Goal: Task Accomplishment & Management: Manage account settings

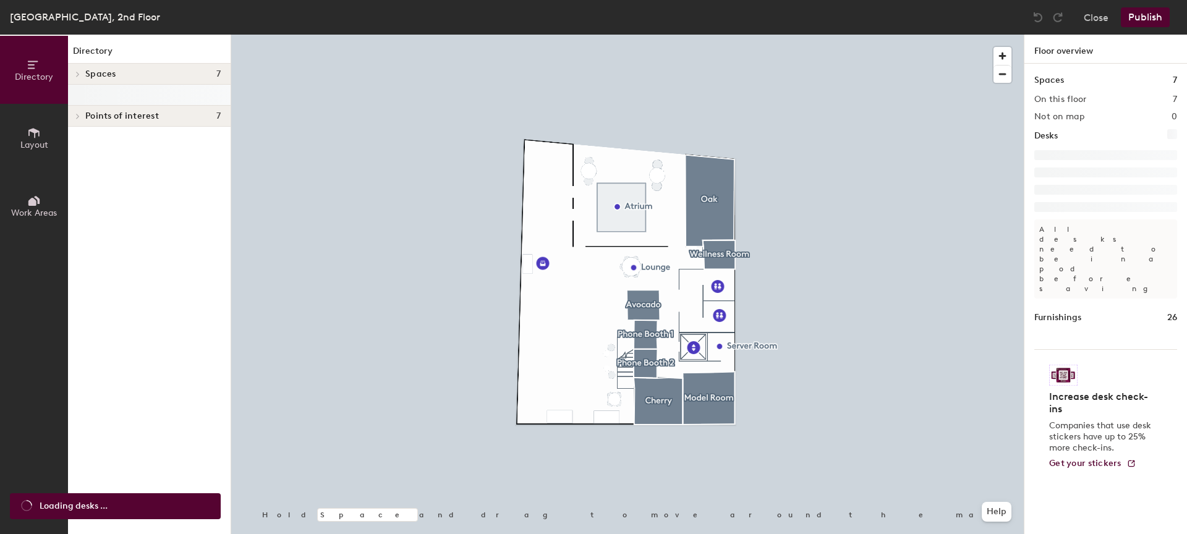
click at [107, 98] on div at bounding box center [149, 95] width 163 height 21
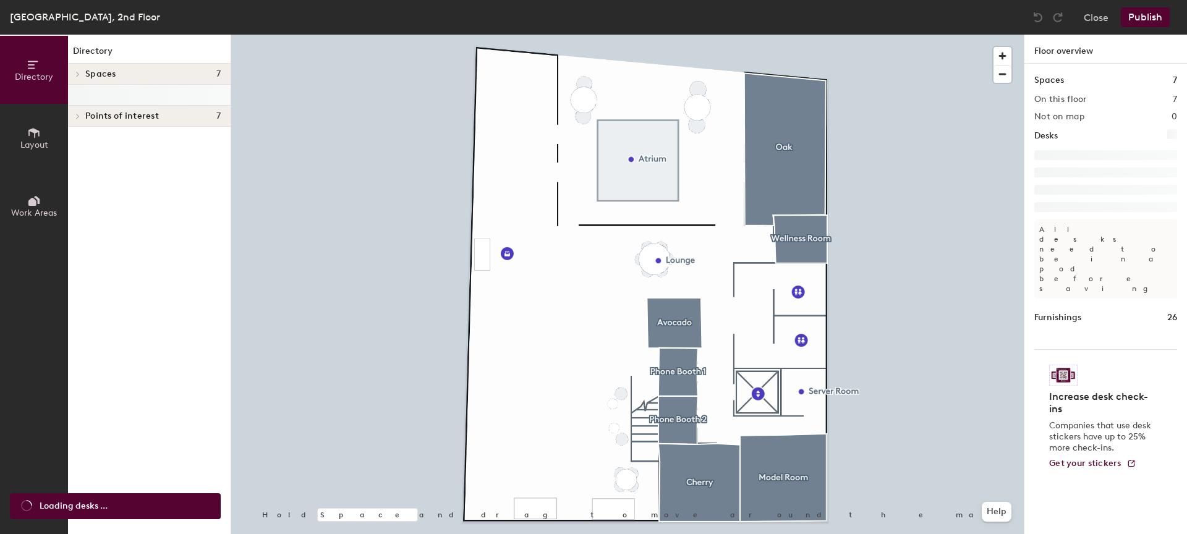
click at [94, 111] on span "Points of interest" at bounding box center [122, 116] width 74 height 10
click at [142, 109] on div "Points of interest 7" at bounding box center [149, 116] width 163 height 21
click at [138, 78] on h4 "Spaces 7" at bounding box center [152, 74] width 135 height 10
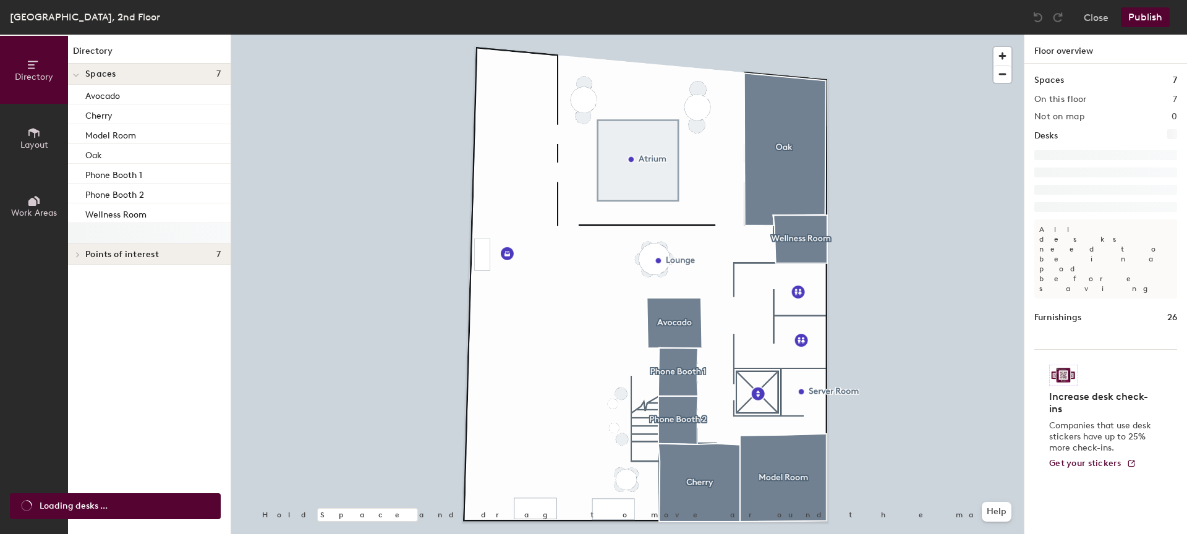
click at [140, 74] on h4 "Spaces 7" at bounding box center [152, 74] width 135 height 10
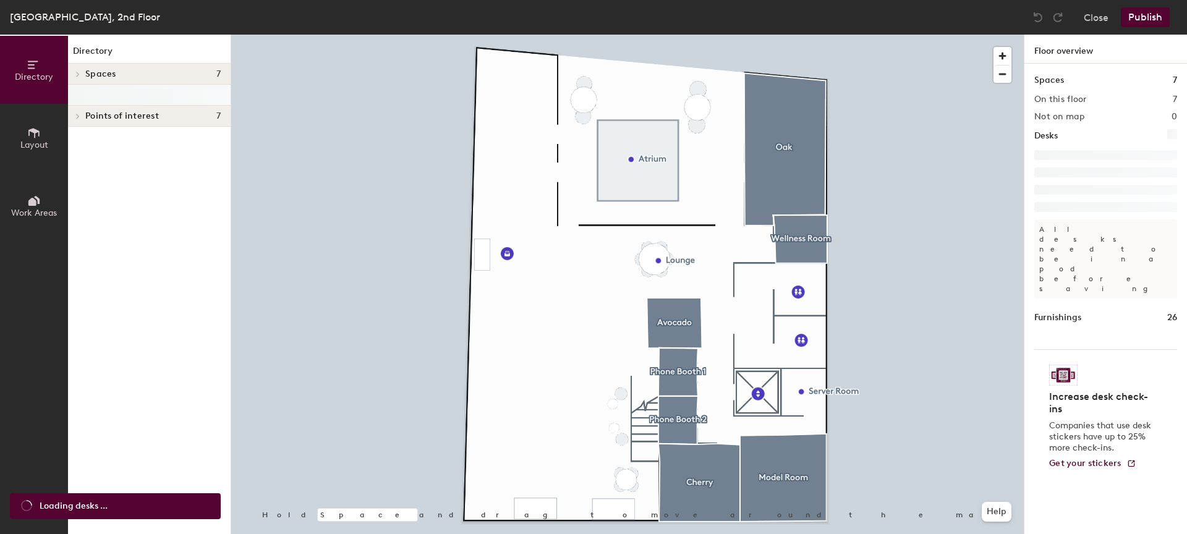
click at [142, 96] on div at bounding box center [149, 95] width 163 height 21
click at [18, 146] on button "Layout" at bounding box center [34, 138] width 68 height 68
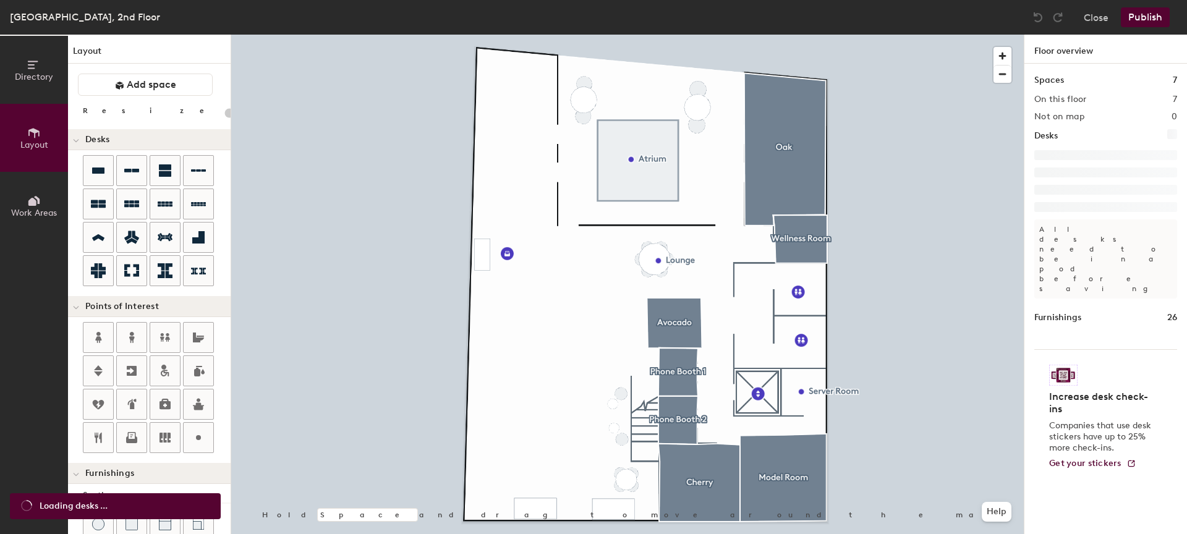
click at [30, 66] on icon at bounding box center [34, 65] width 14 height 14
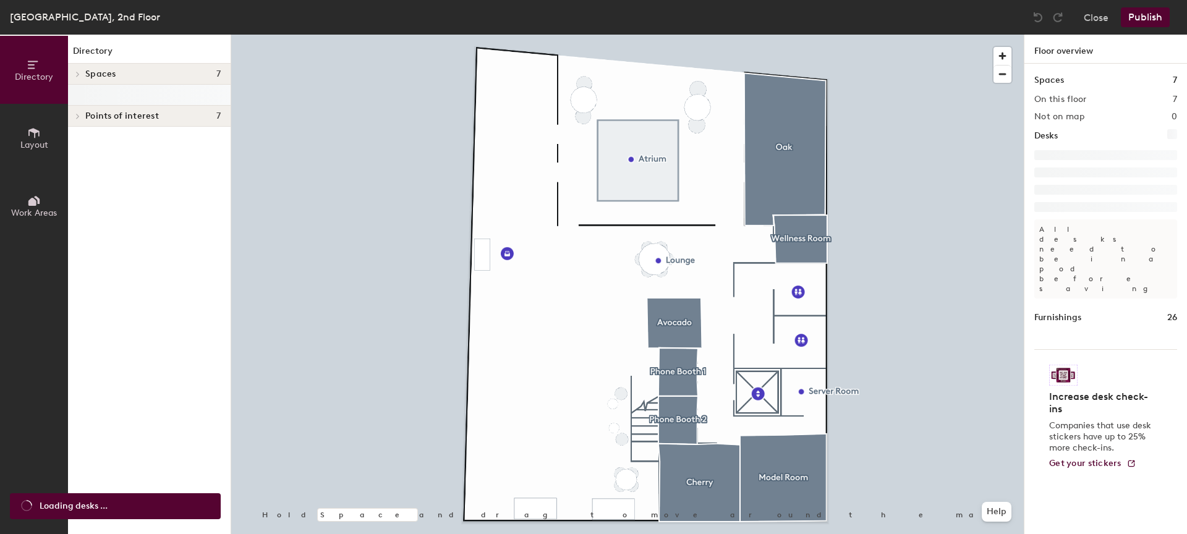
click at [1103, 27] on div "Los Angeles, 2nd Floor Close Publish" at bounding box center [593, 17] width 1187 height 35
click at [1101, 22] on button "Close" at bounding box center [1095, 17] width 25 height 20
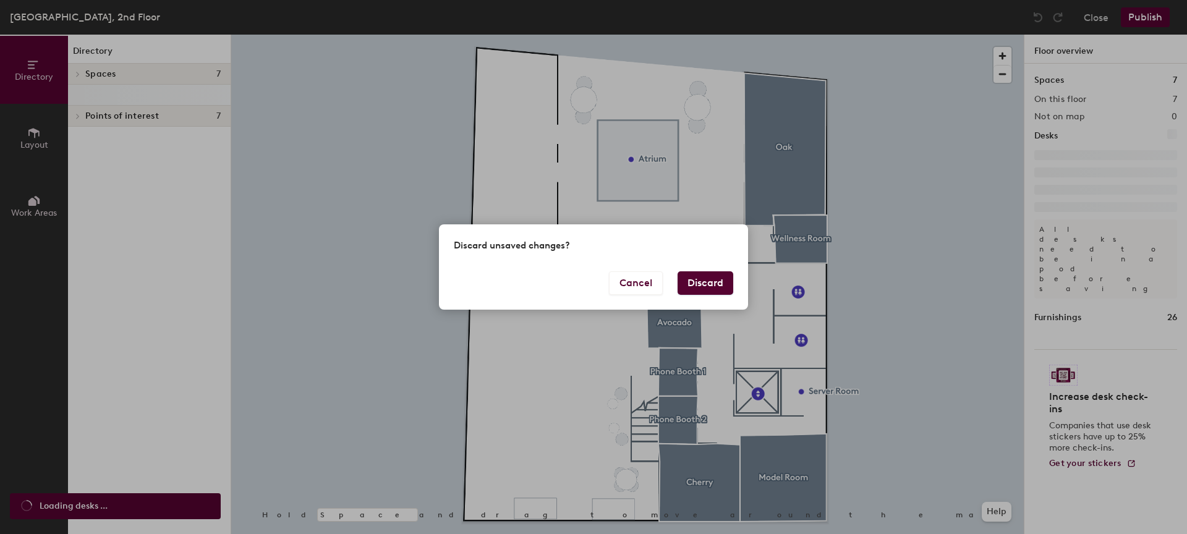
click at [704, 282] on button "Discard" at bounding box center [705, 282] width 56 height 23
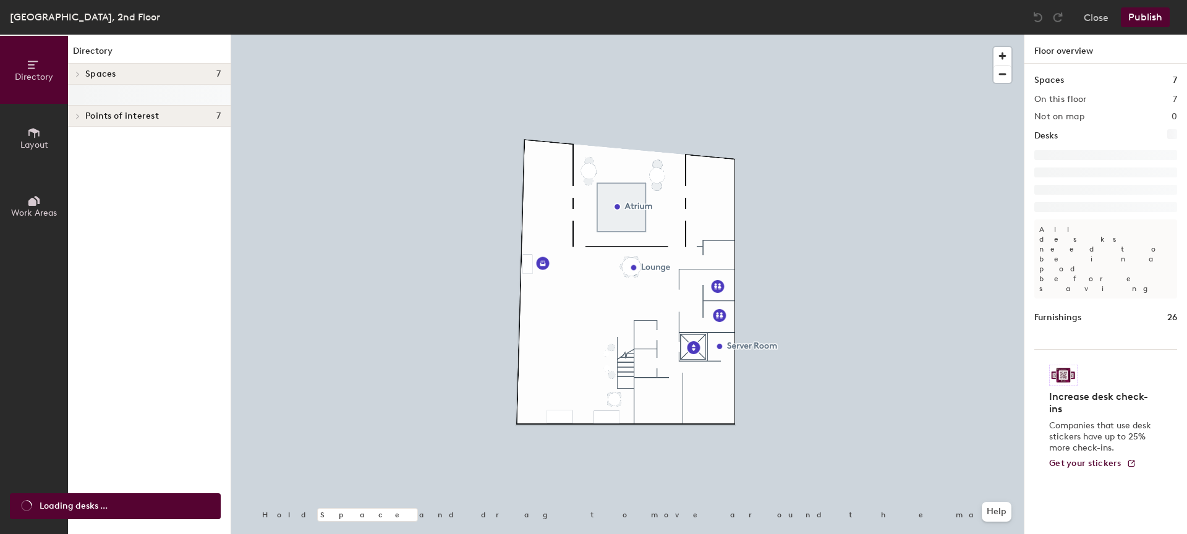
click at [142, 98] on div at bounding box center [149, 95] width 163 height 21
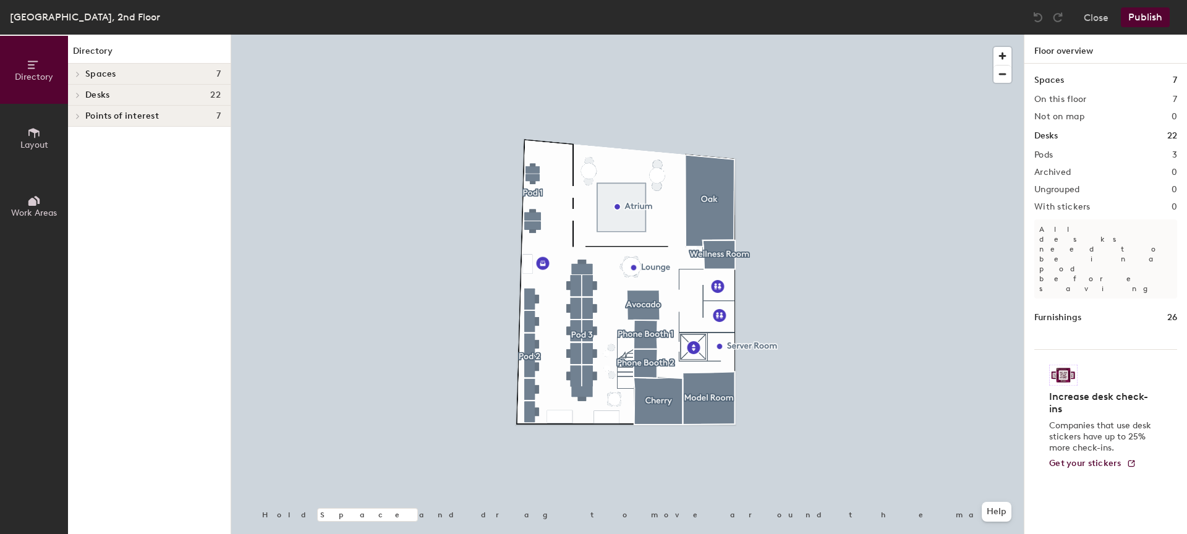
click at [169, 98] on h4 "Desks 22" at bounding box center [152, 95] width 135 height 10
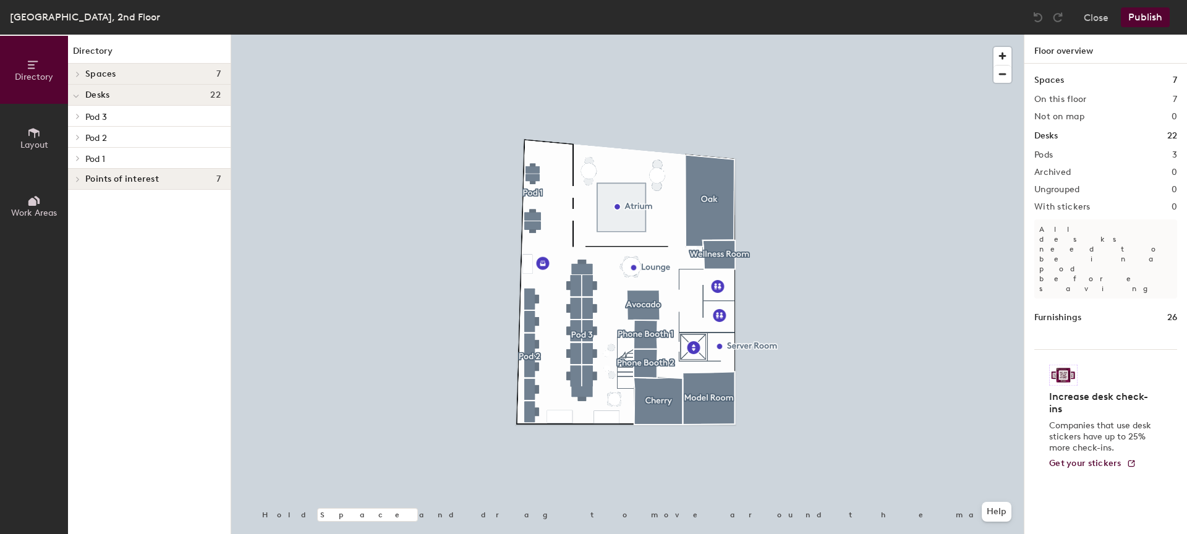
click at [101, 160] on span "Pod 1" at bounding box center [95, 159] width 20 height 11
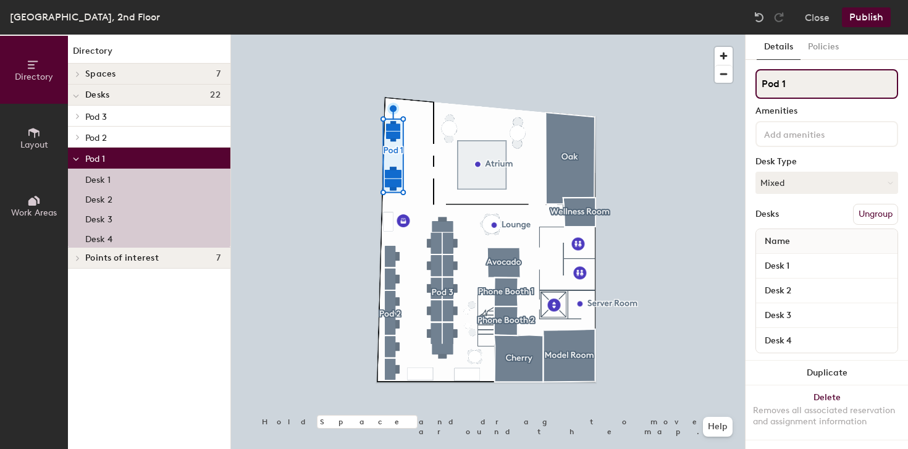
click at [813, 86] on input "Pod 1" at bounding box center [827, 84] width 143 height 30
type input "Workplace"
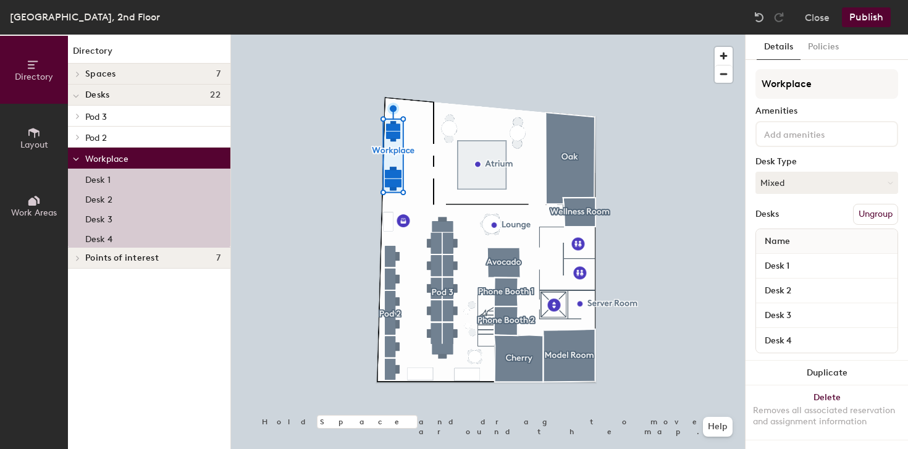
click at [773, 274] on div "Desk 1" at bounding box center [827, 266] width 142 height 25
click at [781, 269] on input "Desk 1" at bounding box center [827, 266] width 137 height 17
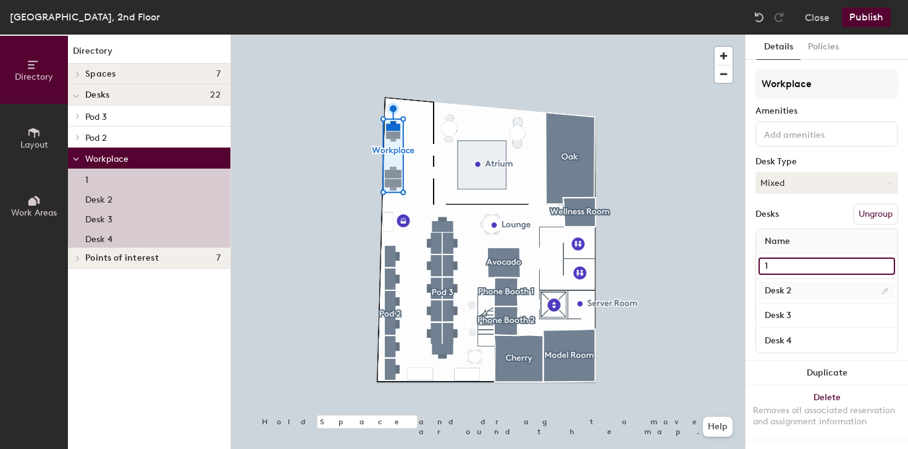
type input "1"
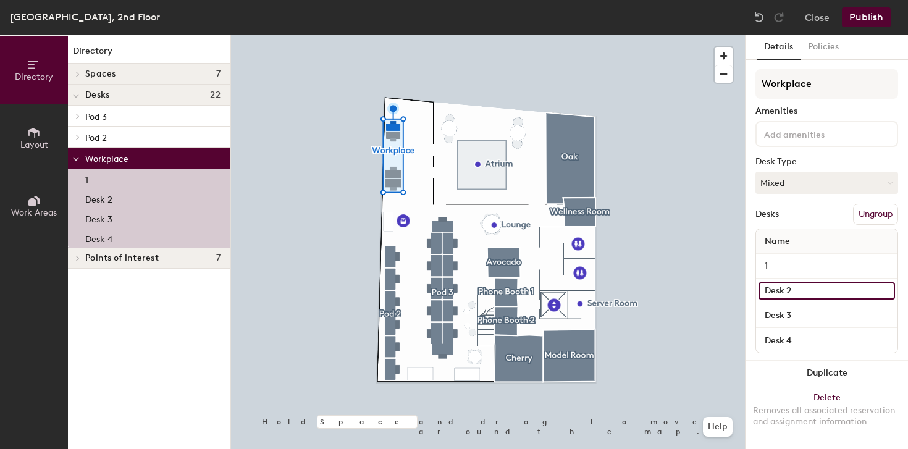
click at [782, 288] on input "Desk 2" at bounding box center [827, 290] width 137 height 17
type input "2"
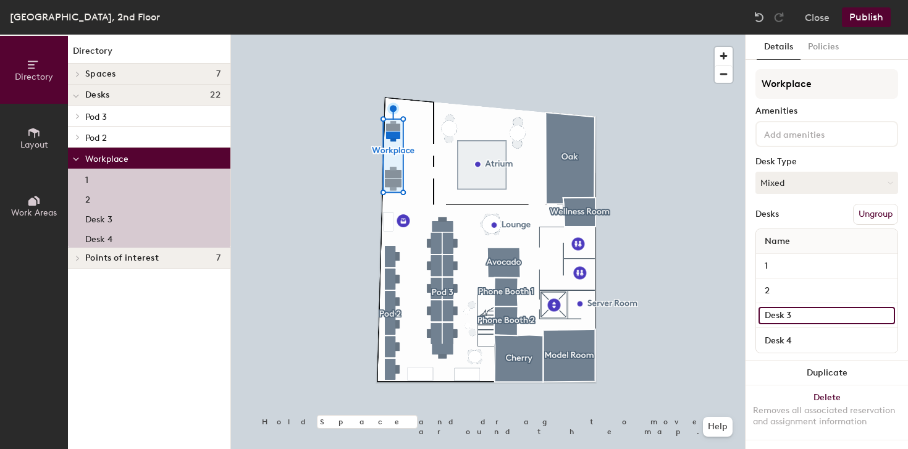
click at [784, 307] on input "Desk 3" at bounding box center [827, 315] width 137 height 17
type input "3"
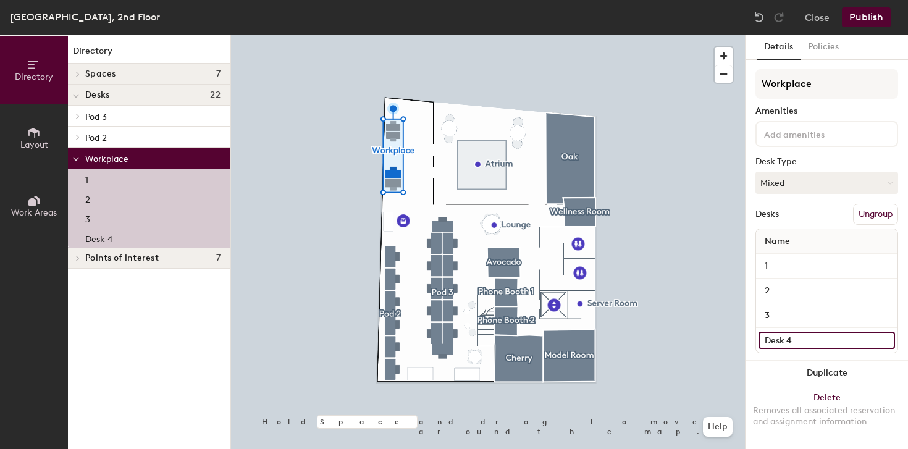
click at [781, 339] on input "Desk 4" at bounding box center [827, 340] width 137 height 17
type input "4"
click at [862, 12] on button "Publish" at bounding box center [866, 17] width 49 height 20
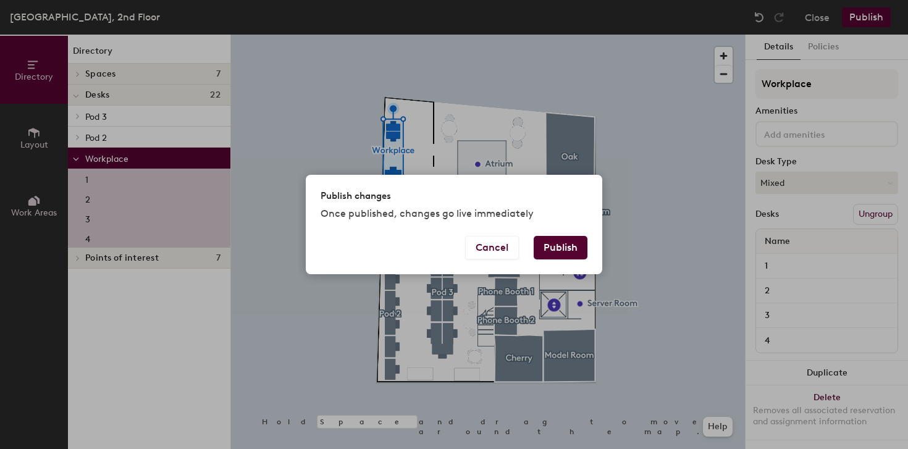
click at [549, 253] on button "Publish" at bounding box center [561, 247] width 54 height 23
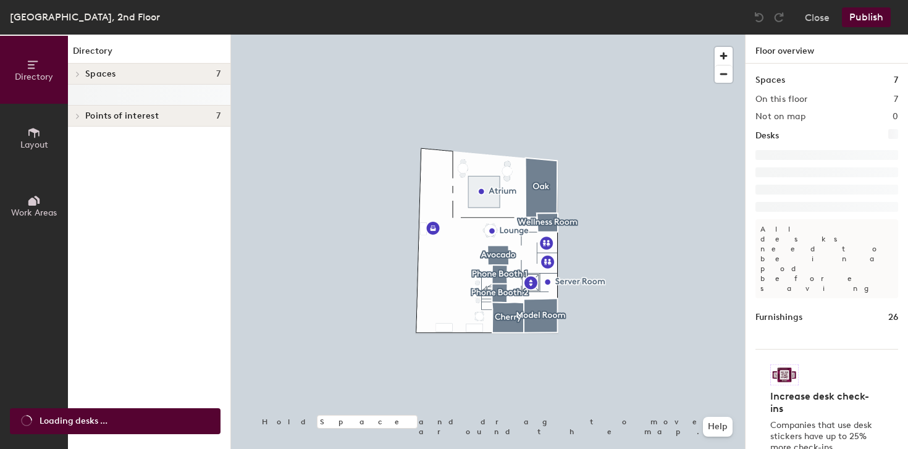
click at [138, 93] on div at bounding box center [149, 95] width 163 height 21
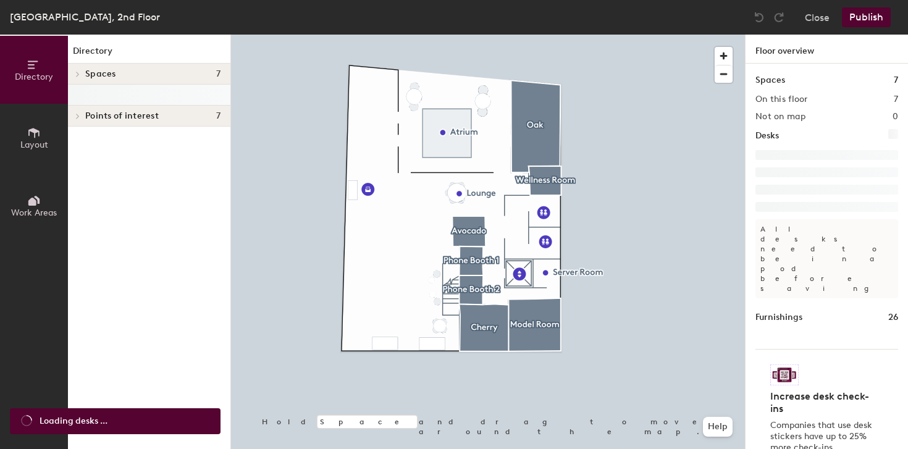
click at [108, 89] on div at bounding box center [149, 95] width 163 height 21
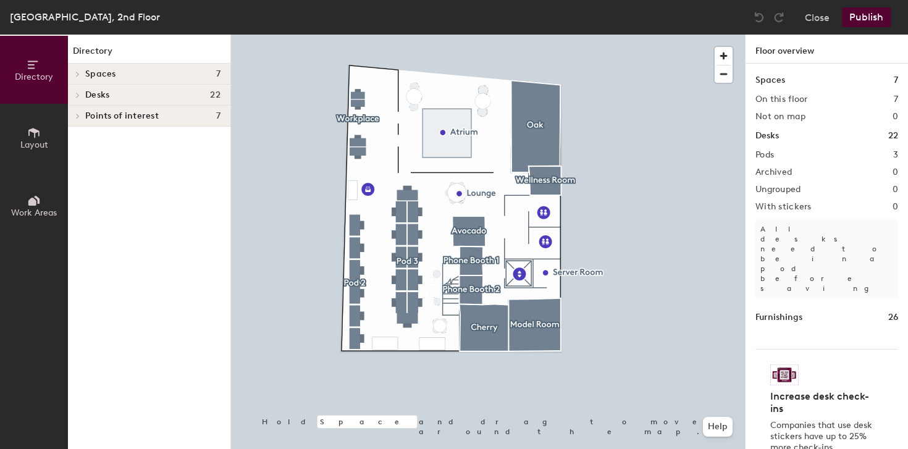
click at [106, 95] on span "Desks" at bounding box center [97, 95] width 24 height 10
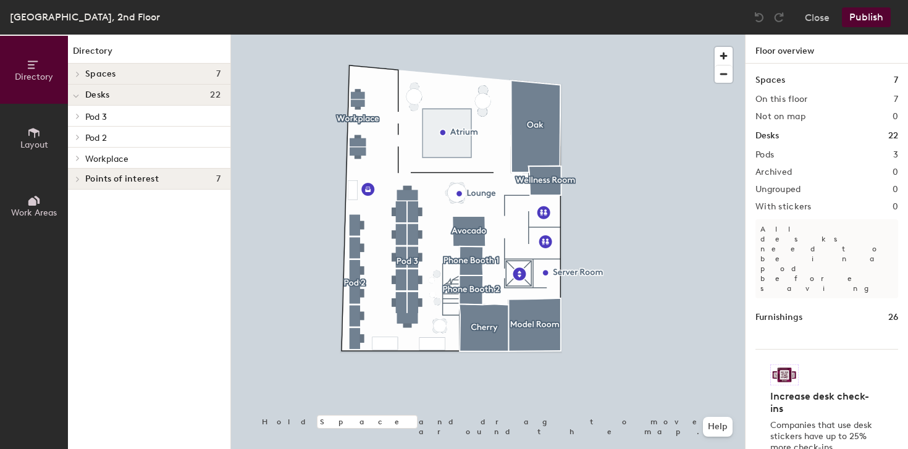
click at [109, 164] on p "Workplace" at bounding box center [152, 158] width 135 height 16
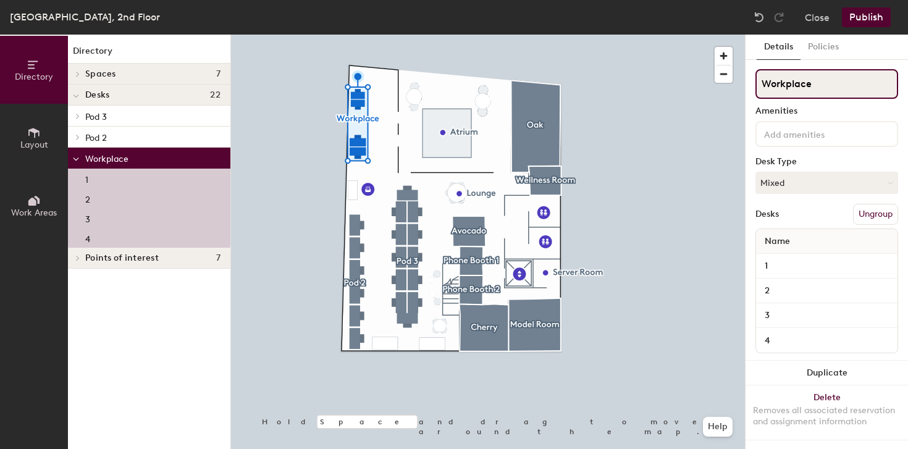
click at [740, 76] on div "Directory Layout Work Areas Directory Spaces 7 Avocado Cherry Model Room Oak Ph…" at bounding box center [454, 242] width 908 height 415
type input "Pod 1"
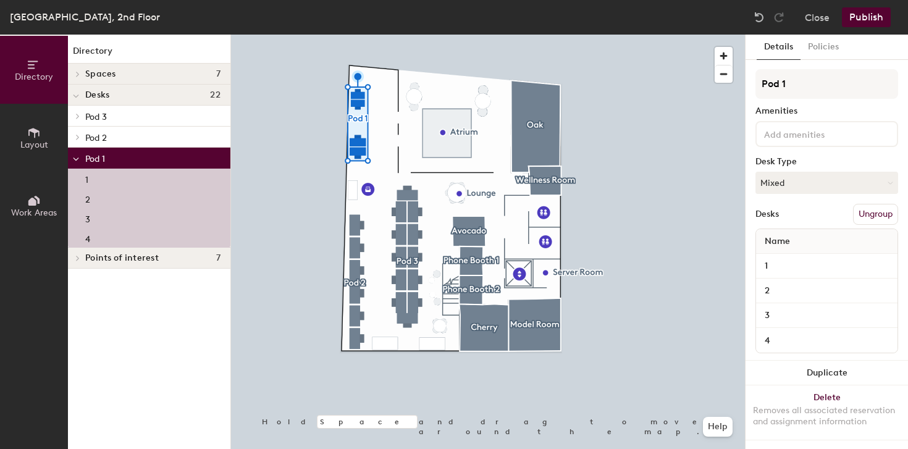
click at [756, 266] on div "1" at bounding box center [827, 266] width 142 height 25
click at [771, 265] on input "1" at bounding box center [827, 266] width 137 height 17
type input "Workplace 1"
click at [819, 281] on div "2" at bounding box center [827, 291] width 142 height 25
click at [798, 290] on input "2" at bounding box center [827, 290] width 137 height 17
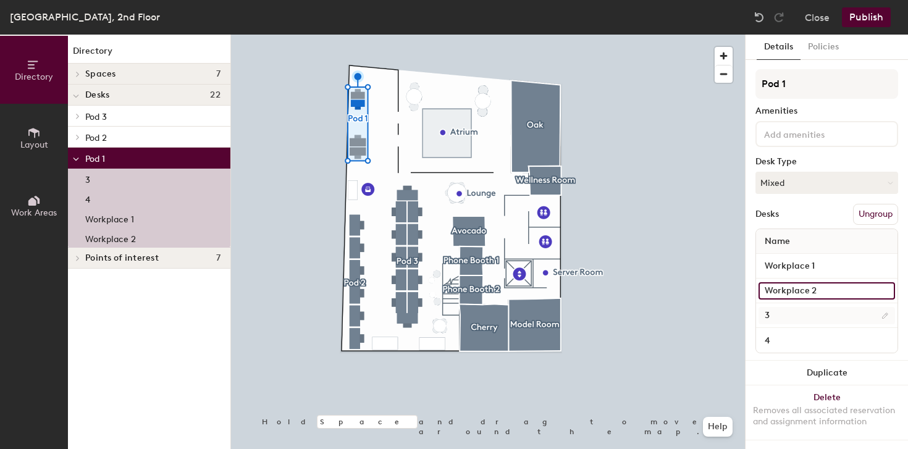
type input "Workplace 2"
click at [800, 311] on input "3" at bounding box center [827, 315] width 137 height 17
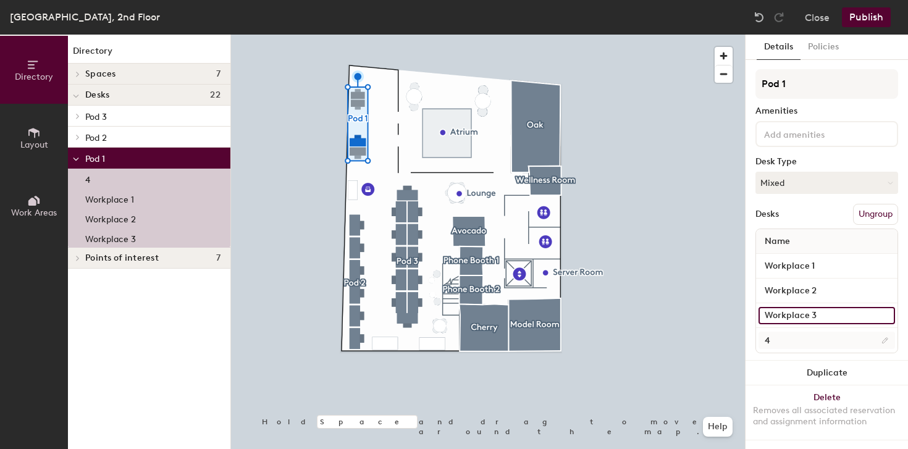
type input "Workplace 3"
click at [785, 341] on input "4" at bounding box center [827, 340] width 137 height 17
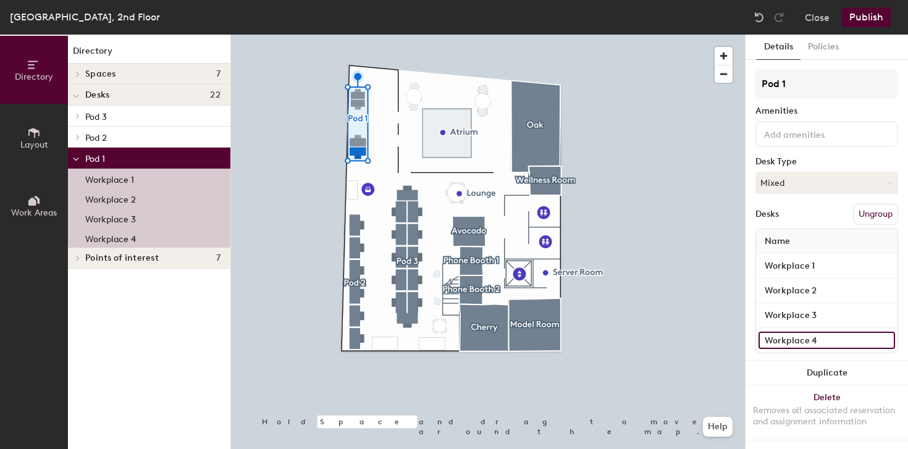
type input "Workplace 4"
click at [109, 138] on p "Pod 2" at bounding box center [152, 137] width 135 height 16
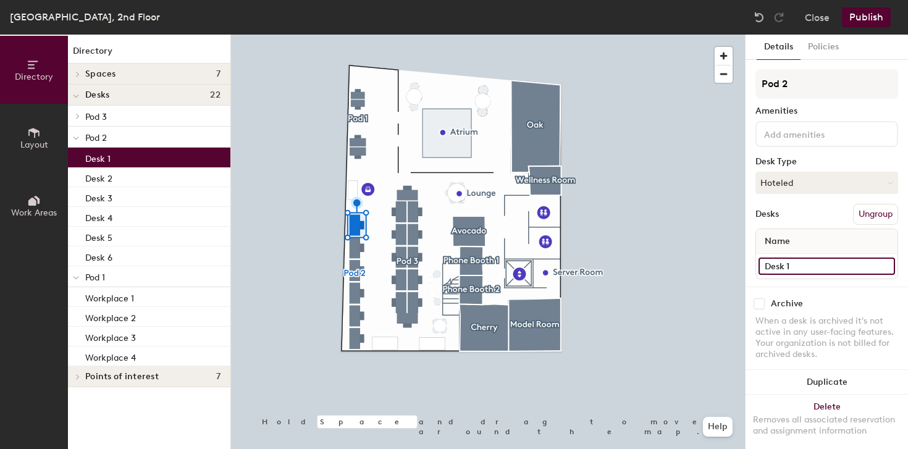
click at [819, 266] on input "Desk 1" at bounding box center [827, 266] width 137 height 17
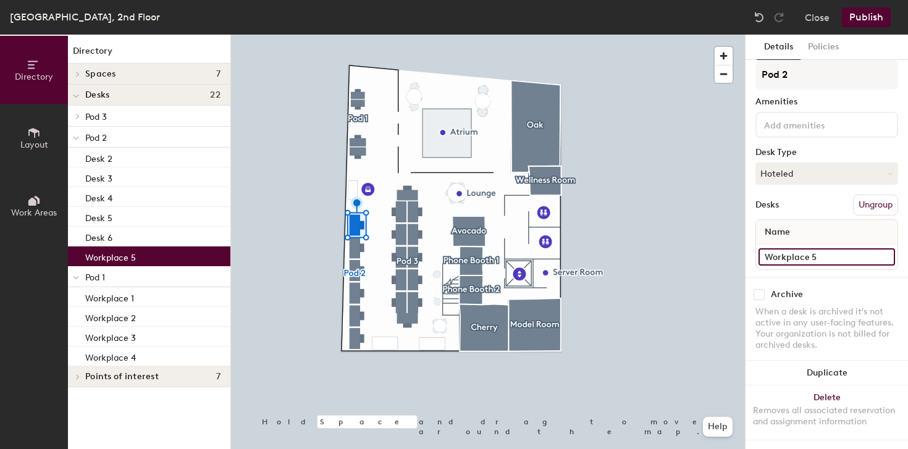
scroll to position [21, 0]
type input "Workplace 5"
click at [143, 138] on p "Pod 2" at bounding box center [152, 137] width 135 height 16
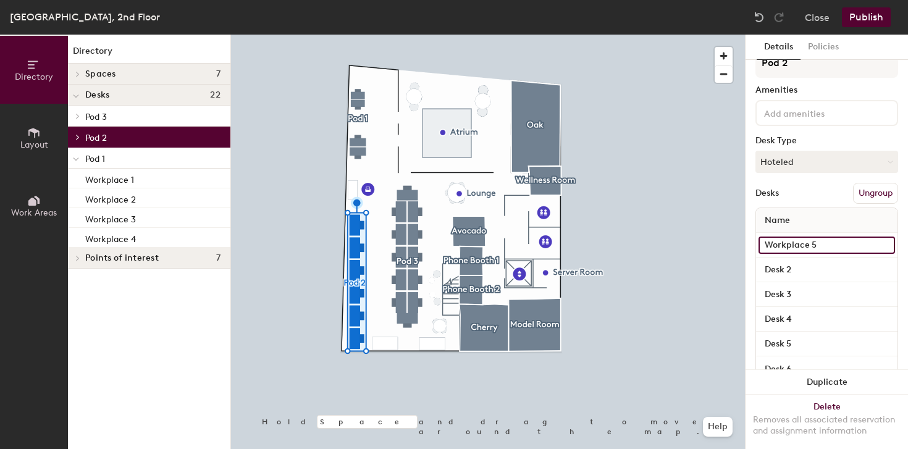
click at [787, 242] on input "Workplace 5" at bounding box center [827, 245] width 137 height 17
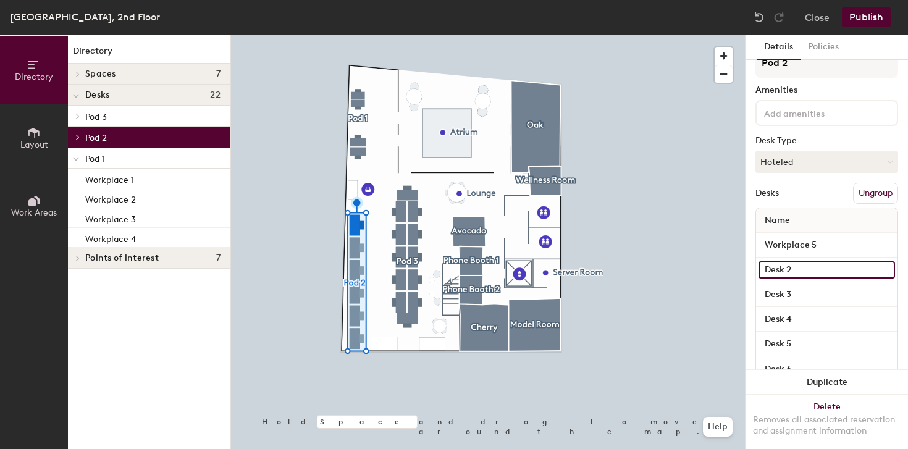
click at [799, 270] on input "Desk 2" at bounding box center [827, 269] width 137 height 17
paste input "Workplace 5"
type input "Workplace 5"
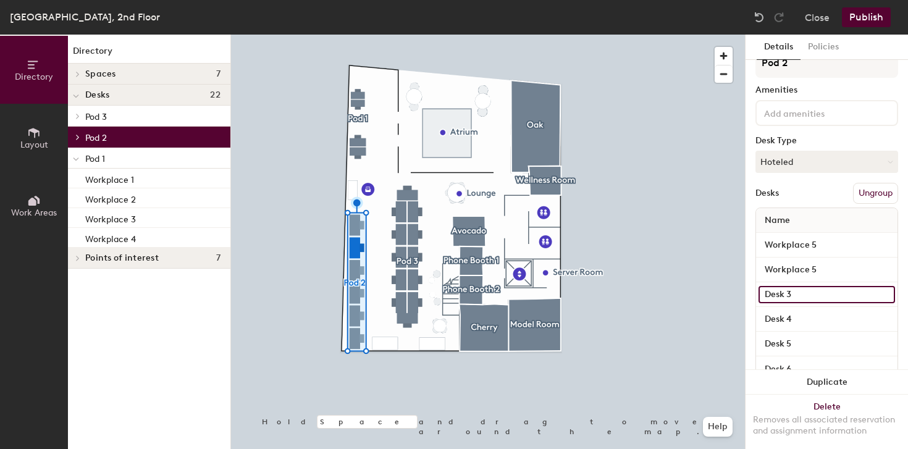
click at [813, 295] on input "Desk 3" at bounding box center [827, 294] width 137 height 17
paste input "Workplace 5"
type input "Workplace 5"
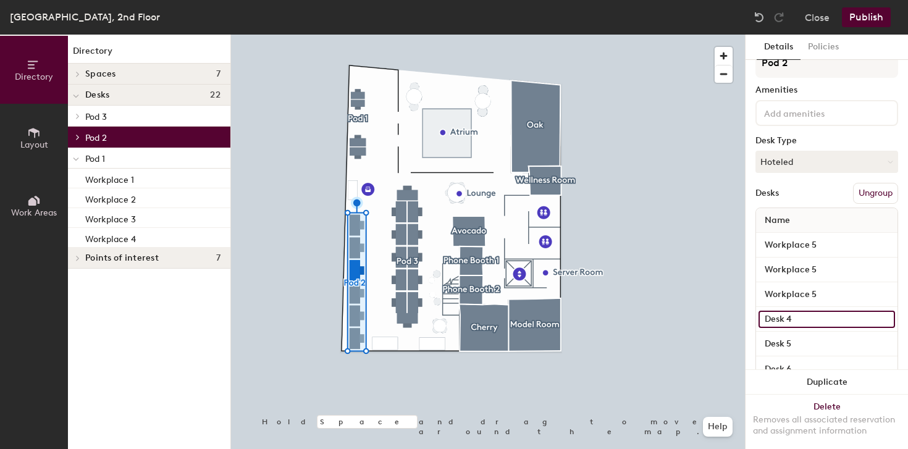
click at [795, 318] on input "Desk 4" at bounding box center [827, 319] width 137 height 17
paste input "Workplace 5"
type input "Workplace 5"
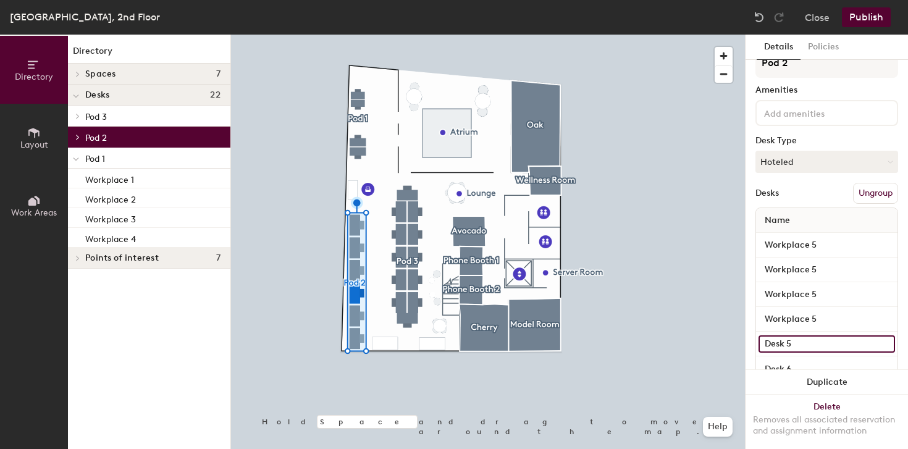
click at [804, 345] on input "Desk 5" at bounding box center [827, 344] width 137 height 17
paste input "Workplace"
type input "Workplace 5"
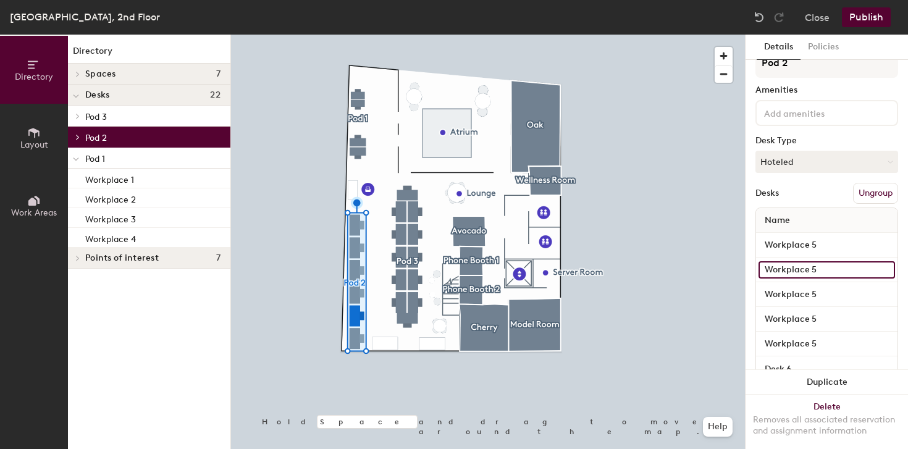
click at [824, 271] on input "Workplace 5" at bounding box center [827, 269] width 137 height 17
click at [823, 272] on input "Workplace 5" at bounding box center [827, 269] width 137 height 17
type input "Workplace 6"
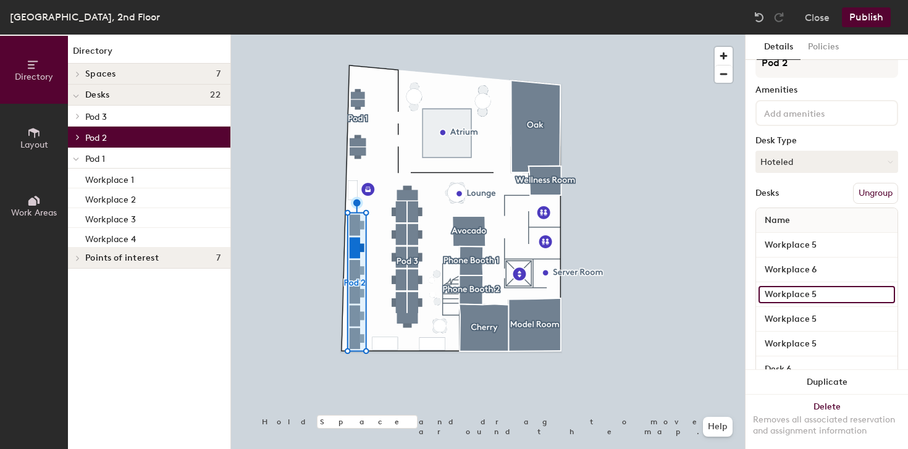
click at [839, 295] on input "Workplace 5" at bounding box center [827, 294] width 137 height 17
click at [832, 295] on input "Workplace 5" at bounding box center [827, 294] width 137 height 17
type input "Workplace 7"
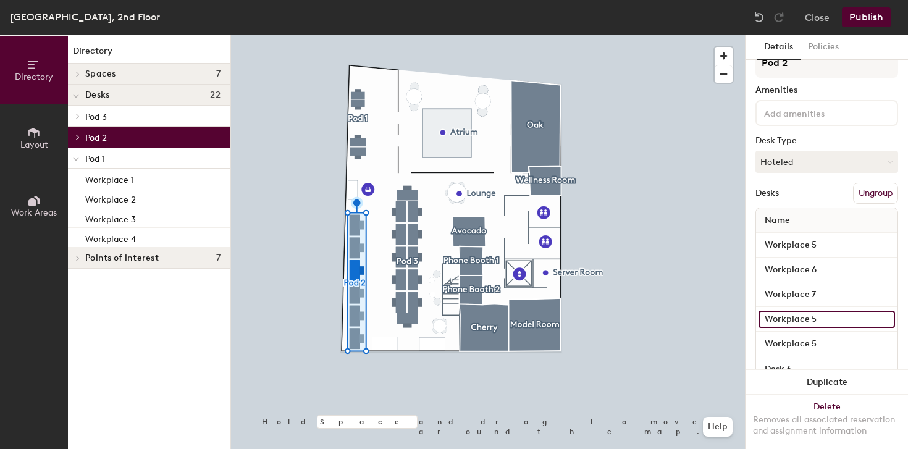
click at [832, 323] on input "Workplace 5" at bounding box center [827, 319] width 137 height 17
click at [827, 322] on input "Workplace 5" at bounding box center [827, 319] width 137 height 17
type input "Workplace 8"
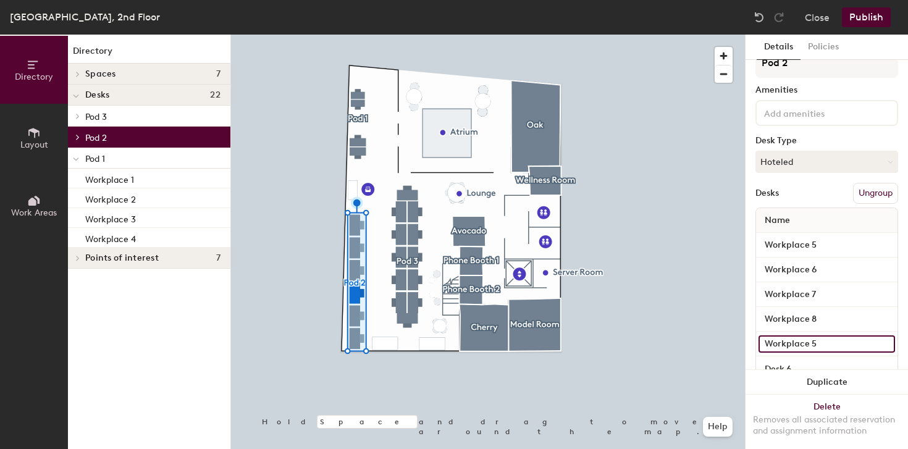
click at [829, 342] on input "Workplace 5" at bounding box center [827, 344] width 137 height 17
click at [828, 343] on input "Workplace 5" at bounding box center [827, 344] width 137 height 17
click at [831, 343] on input "Workplace 5" at bounding box center [827, 344] width 137 height 17
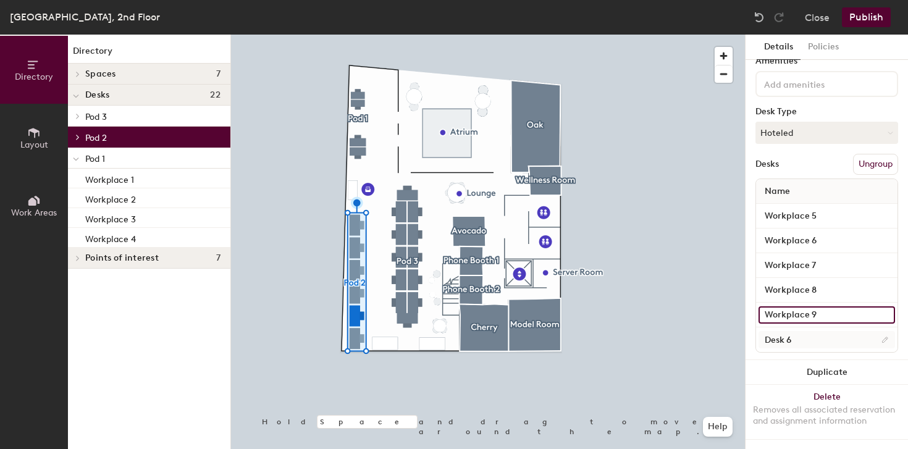
scroll to position [61, 0]
type input "Workplace 9"
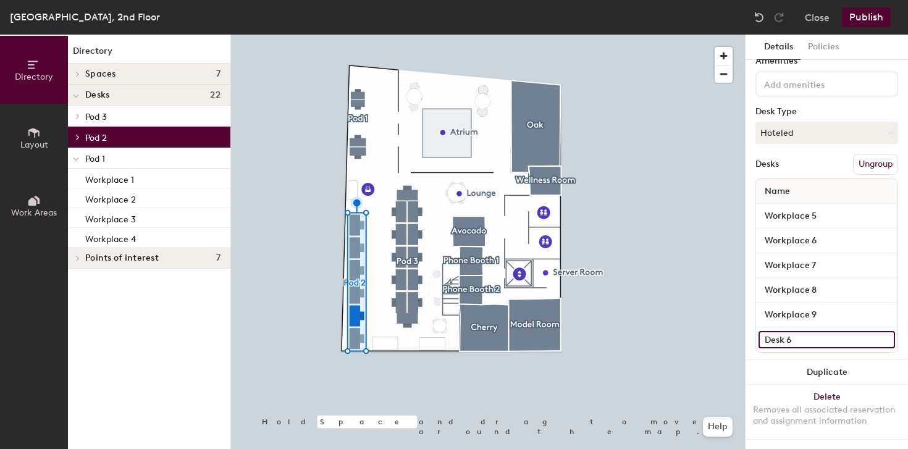
click at [794, 331] on input "Desk 6" at bounding box center [827, 339] width 137 height 17
paste input "Workplace 5"
type input "Workplace 10"
click at [98, 116] on span "Pod 3" at bounding box center [96, 117] width 22 height 11
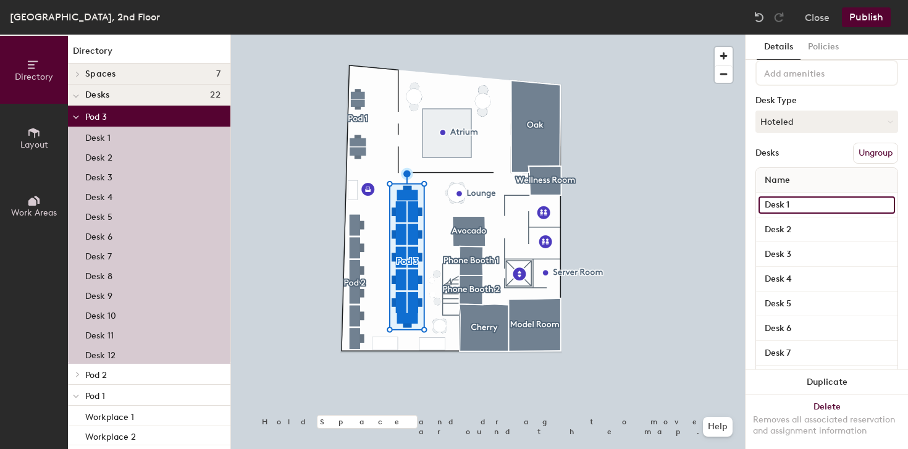
click at [801, 206] on input "Desk 1" at bounding box center [827, 205] width 137 height 17
paste input "Workplace 5"
type input "Workplace 5"
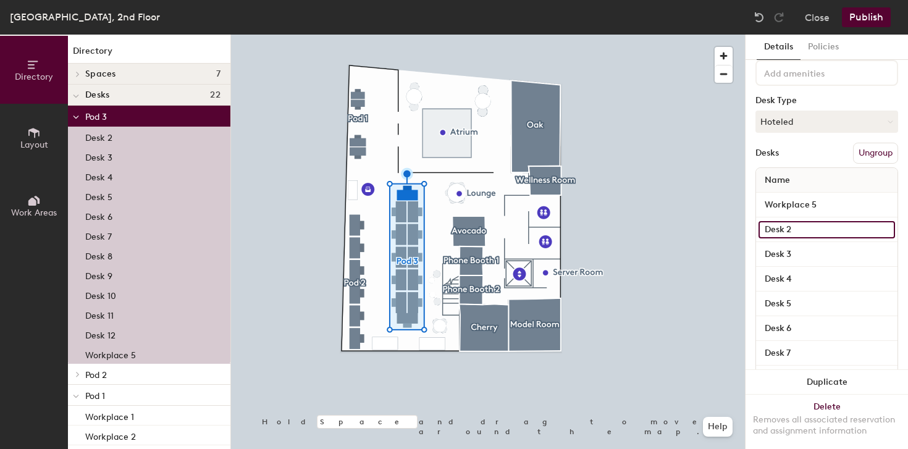
click at [805, 231] on input "Desk 2" at bounding box center [827, 229] width 137 height 17
paste input "Workplace 5"
type input "Workplace 5"
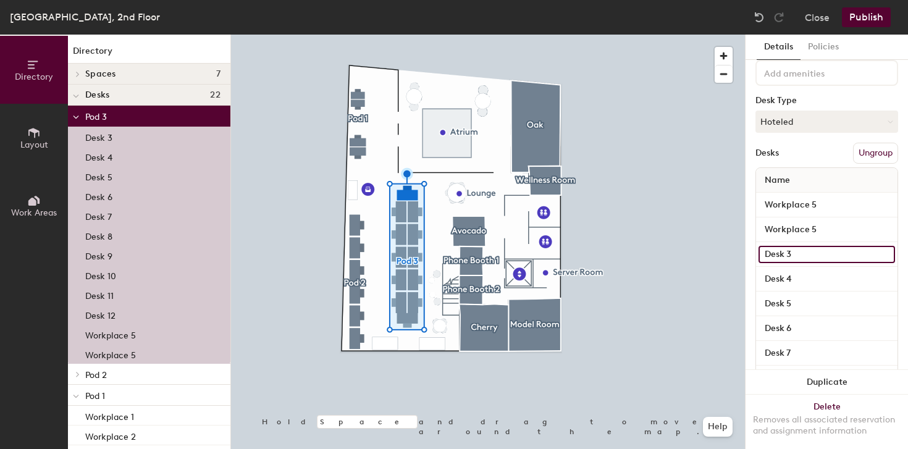
click at [803, 252] on input "Desk 3" at bounding box center [827, 254] width 137 height 17
paste input "Workplace 5"
type input "Workplace 5"
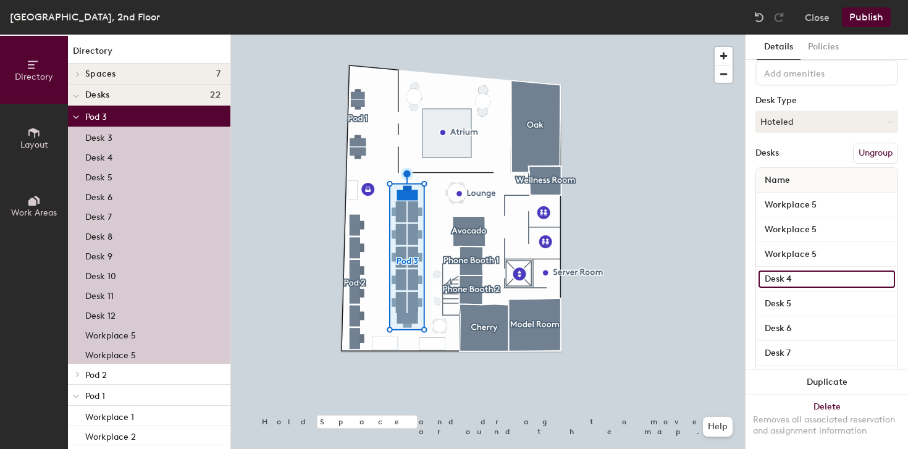
drag, startPoint x: 802, startPoint y: 281, endPoint x: 808, endPoint y: 284, distance: 7.2
click at [802, 281] on input "Desk 4" at bounding box center [827, 279] width 137 height 17
paste input "Workplace 5"
type input "Workplace 5"
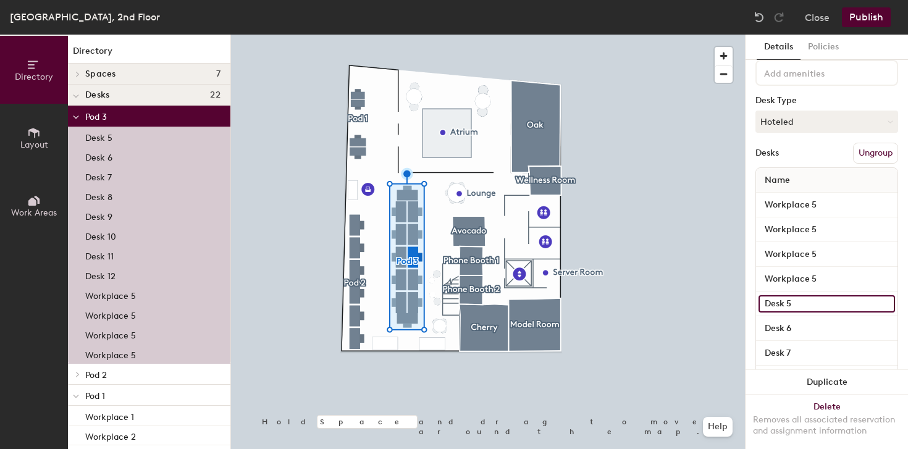
click at [816, 302] on input "Desk 5" at bounding box center [827, 303] width 137 height 17
paste input "Workplace"
type input "Workplace 5"
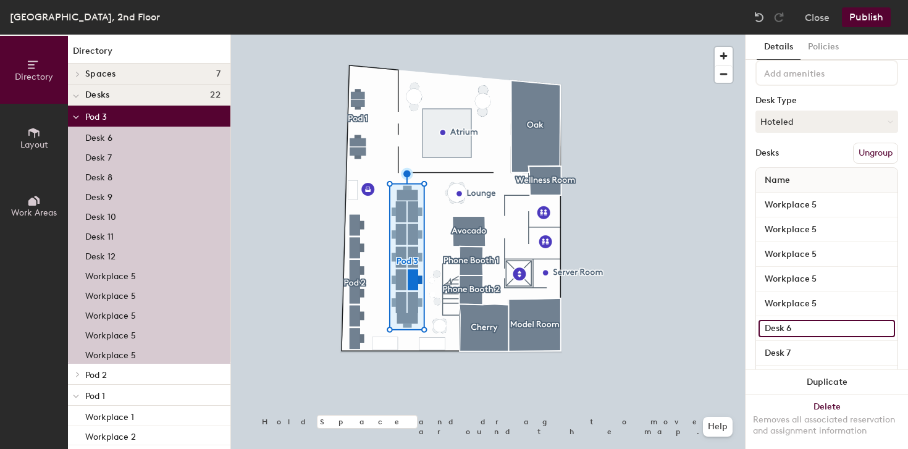
click at [803, 326] on input "Desk 6" at bounding box center [827, 328] width 137 height 17
paste input "Workplace 5"
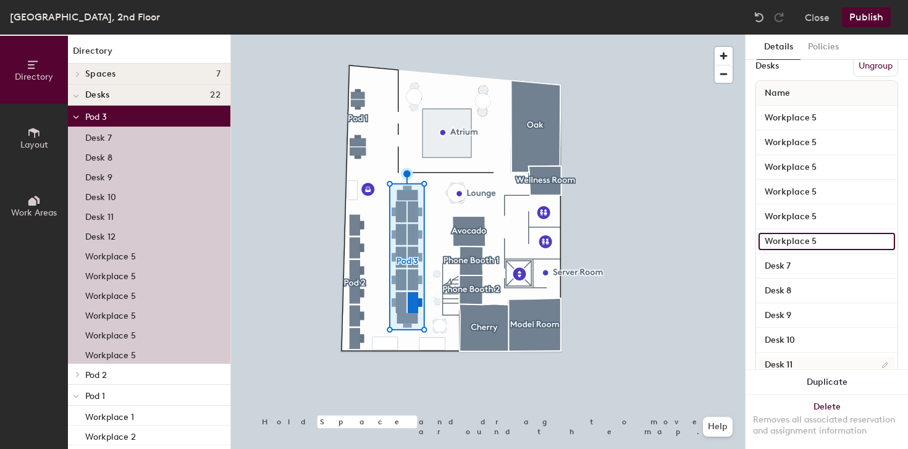
scroll to position [198, 0]
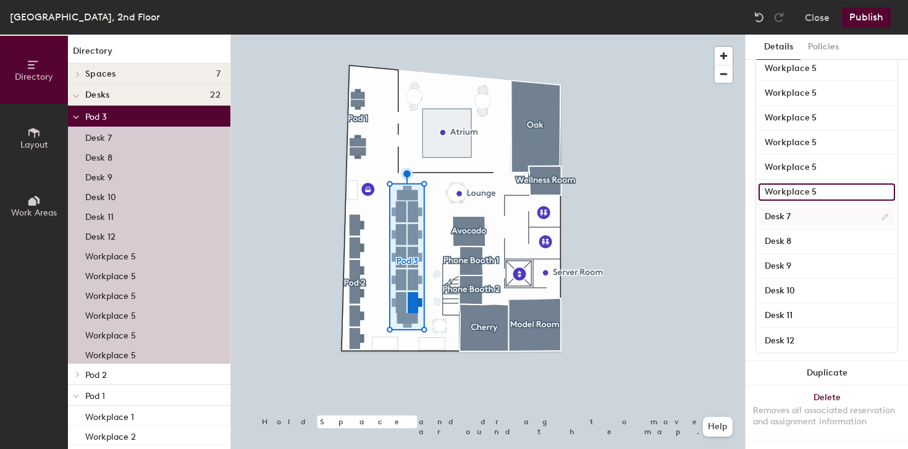
type input "Workplace 5"
click at [794, 216] on input "Desk 7" at bounding box center [827, 216] width 137 height 17
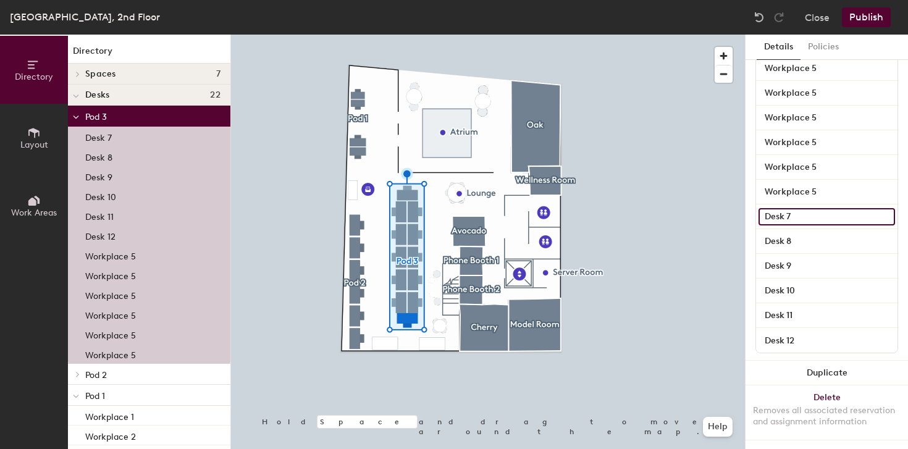
paste input "Workplace 5"
type input "Workplace 5"
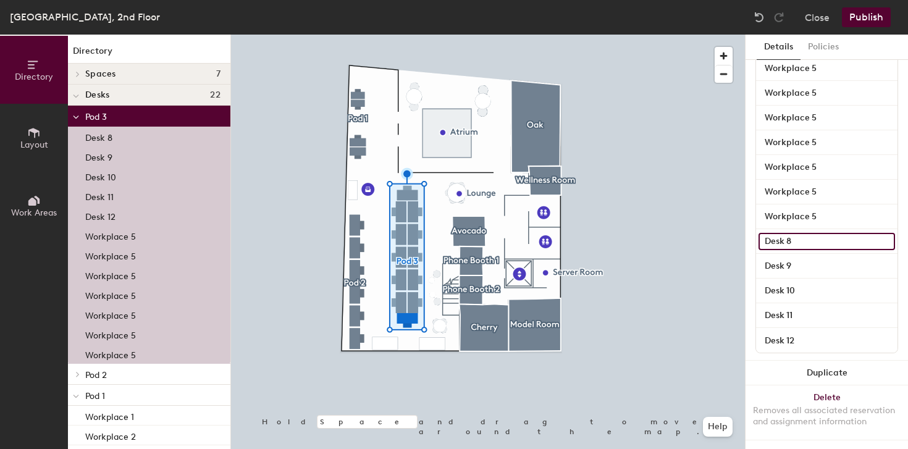
click at [795, 238] on input "Desk 8" at bounding box center [827, 241] width 137 height 17
paste input "Workplace 5"
type input "Workplace 5"
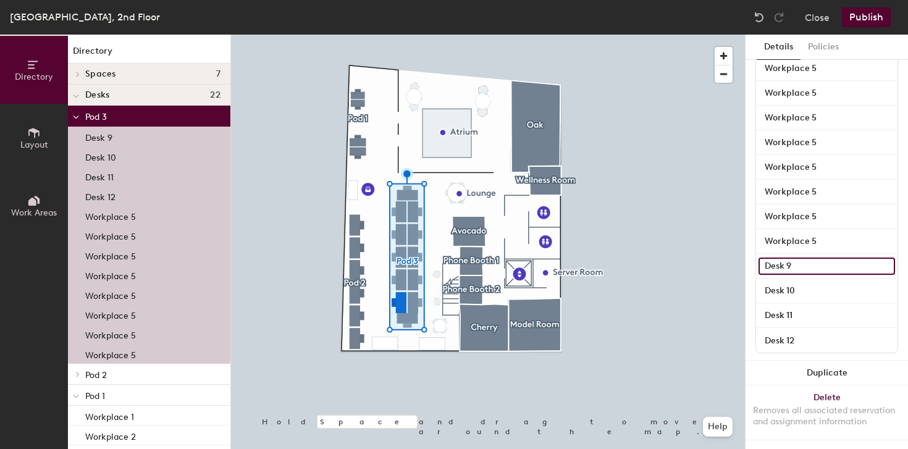
click at [795, 265] on input "Desk 9" at bounding box center [827, 266] width 137 height 17
paste input "Workplace 5"
type input "Workplace 5"
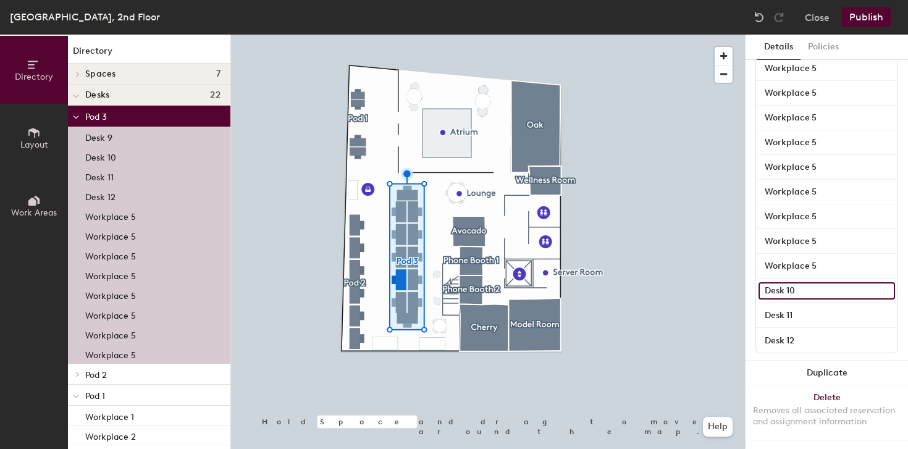
click at [794, 295] on input "Desk 10" at bounding box center [827, 290] width 137 height 17
paste input "Workplace 5"
type input "Workplace 5"
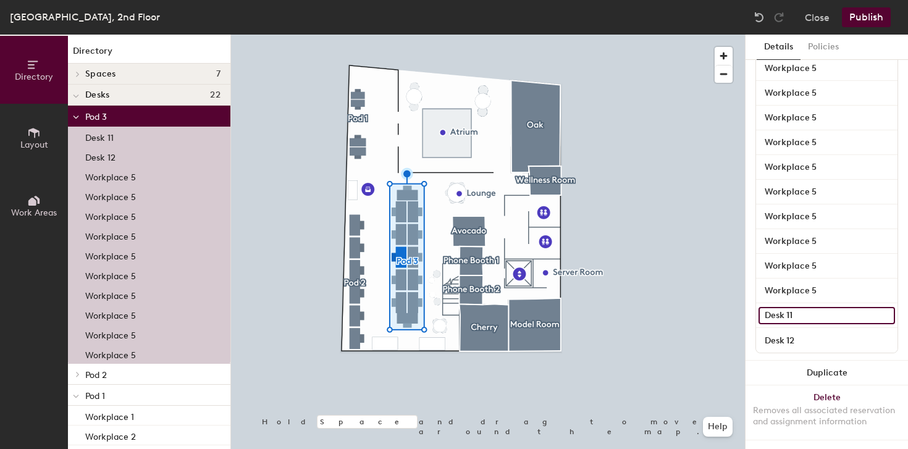
click at [794, 311] on input "Desk 11" at bounding box center [827, 315] width 137 height 17
paste input "Workplace 5"
type input "Workplace 5"
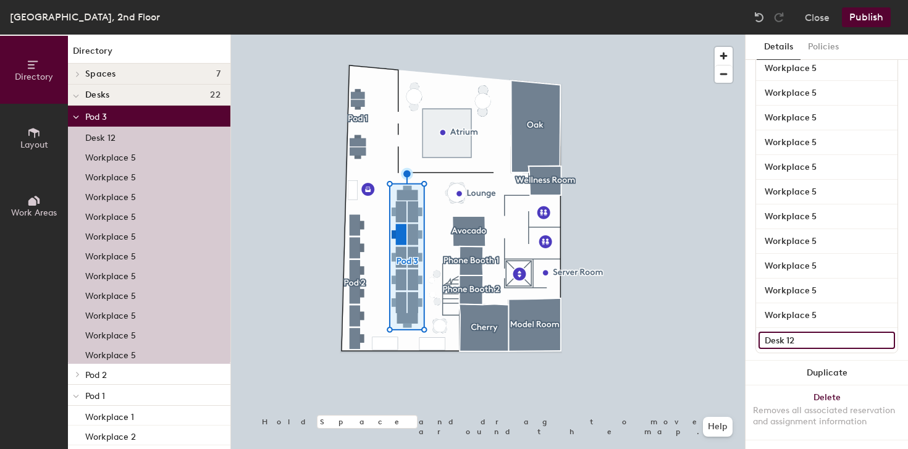
click at [803, 341] on input "Desk 12" at bounding box center [827, 340] width 137 height 17
paste input "Workplace 5"
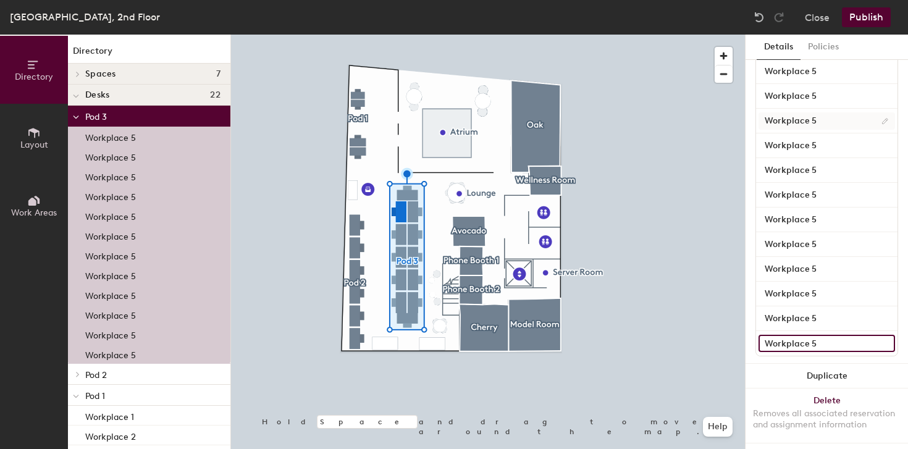
scroll to position [106, 0]
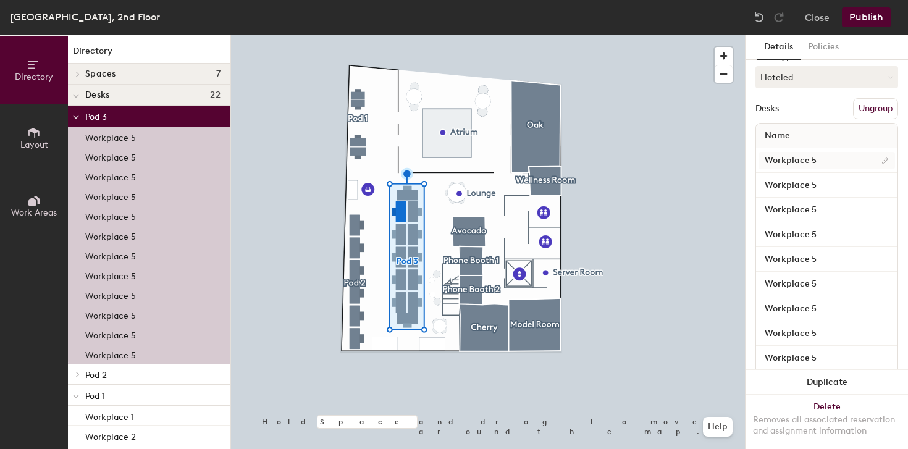
type input "Workplace 5"
click at [830, 163] on input "Workplace 5" at bounding box center [827, 160] width 137 height 17
click at [828, 162] on input "Workplace 5" at bounding box center [827, 160] width 137 height 17
type input "Workplace 22"
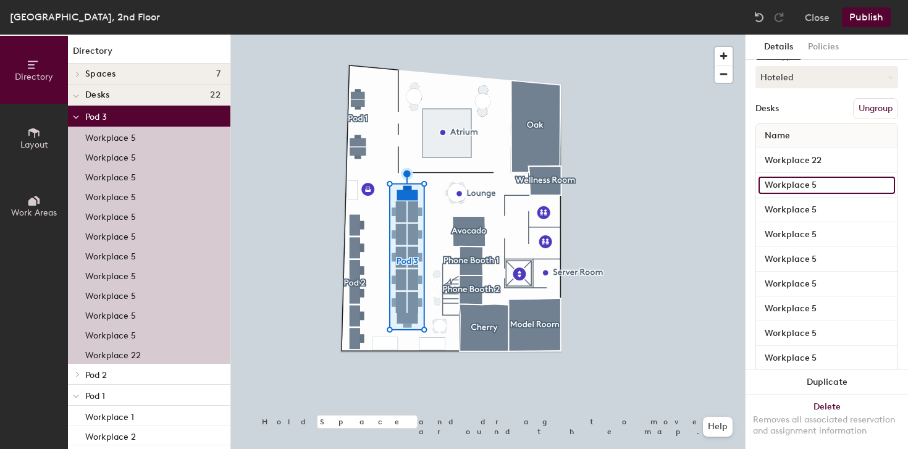
click at [841, 183] on input "Workplace 5" at bounding box center [827, 185] width 137 height 17
click at [832, 184] on input "Workplace 5" at bounding box center [827, 185] width 137 height 17
type input "Workplace 21"
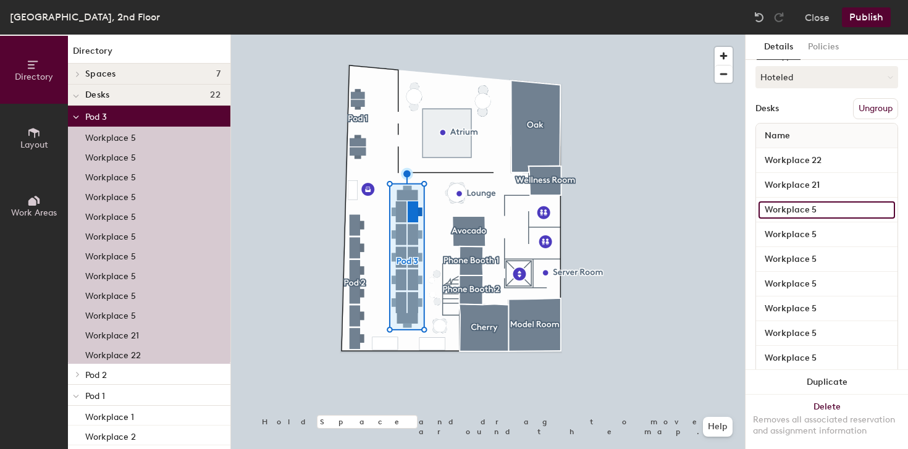
click at [838, 213] on input "Workplace 5" at bounding box center [827, 209] width 137 height 17
type input "Workplace 20"
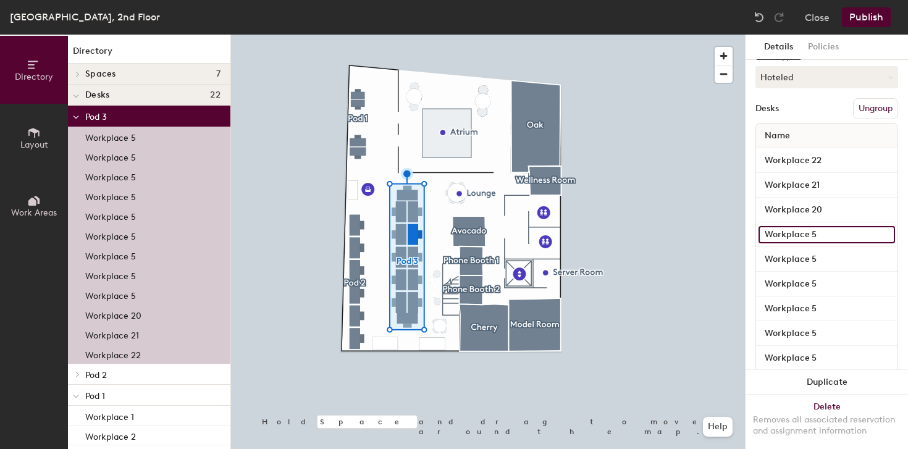
click at [819, 231] on input "Workplace 5" at bounding box center [827, 234] width 137 height 17
type input "Workplace 19"
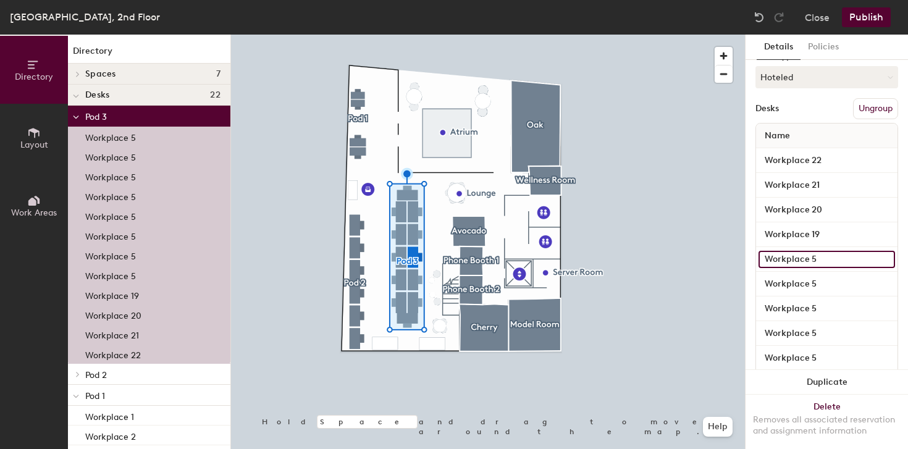
click at [811, 255] on input "Workplace 5" at bounding box center [827, 259] width 137 height 17
click at [829, 260] on input "Workplace 5" at bounding box center [827, 259] width 137 height 17
type input "Workplace 18"
click at [828, 295] on div "Workplace 5" at bounding box center [827, 284] width 142 height 25
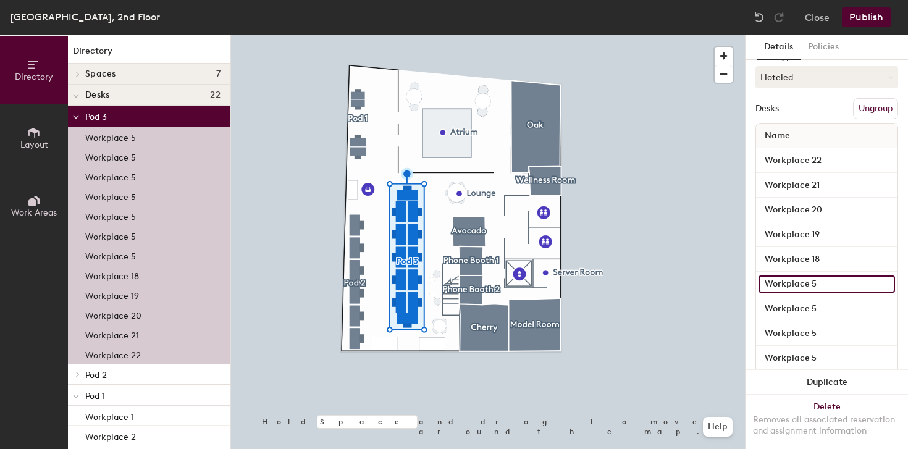
click at [818, 284] on input "Workplace 5" at bounding box center [827, 284] width 137 height 17
type input "Workplace 17"
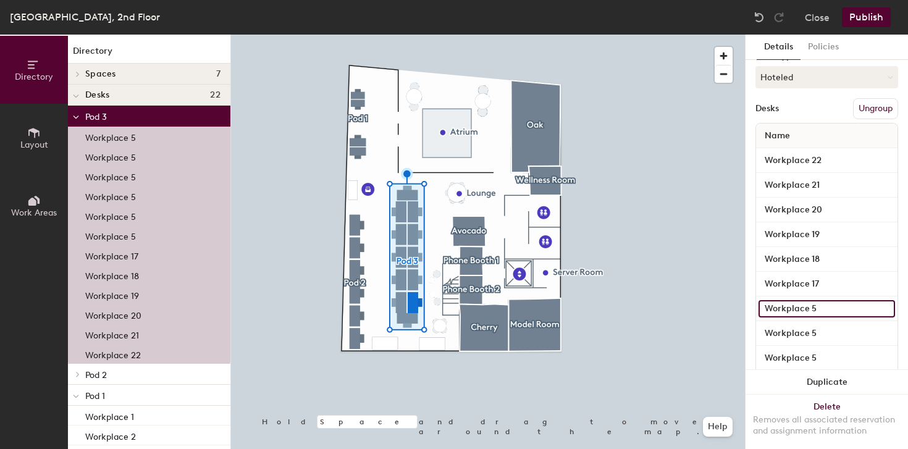
click at [844, 313] on input "Workplace 5" at bounding box center [827, 308] width 137 height 17
click at [839, 313] on input "Workplace 5" at bounding box center [827, 308] width 137 height 17
type input "Workplace 16"
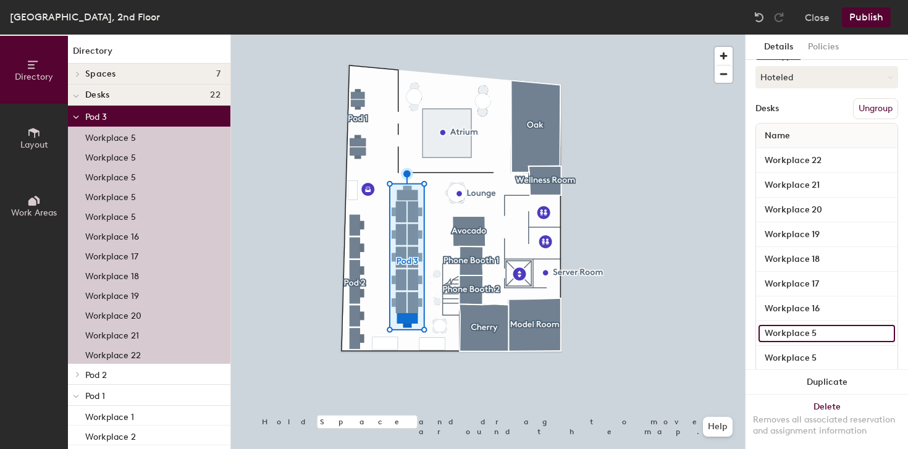
click at [794, 339] on input "Workplace 5" at bounding box center [827, 333] width 137 height 17
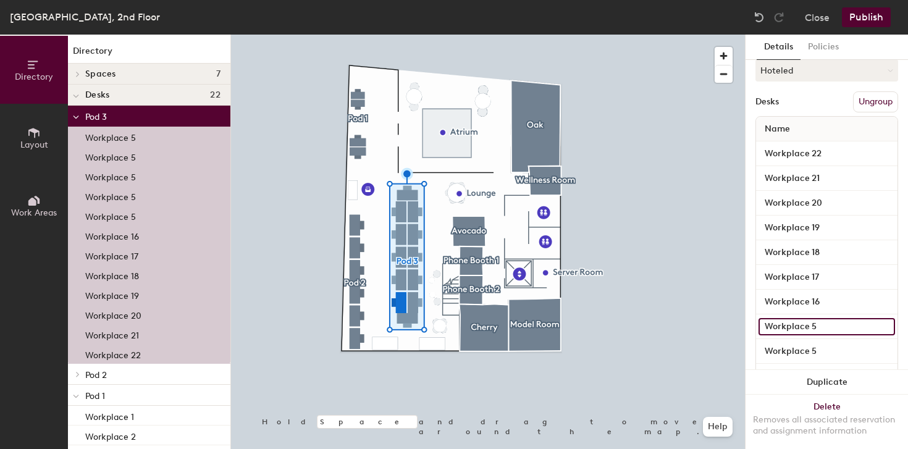
scroll to position [124, 0]
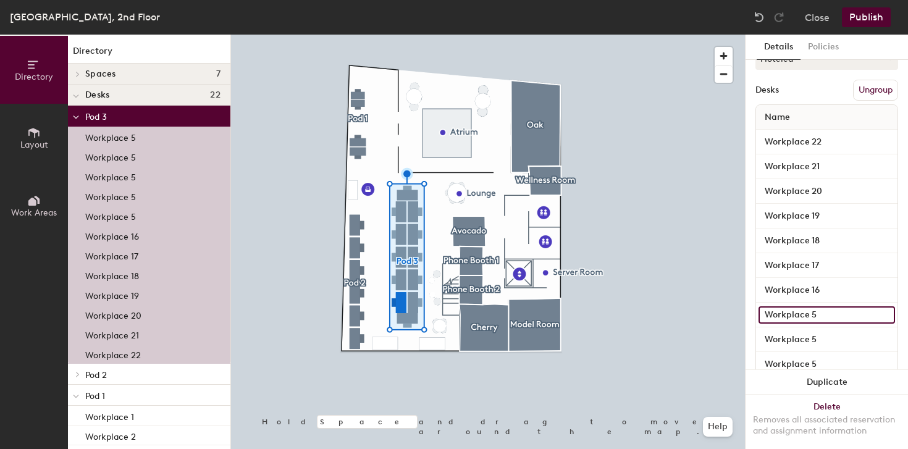
click at [825, 318] on input "Workplace 5" at bounding box center [827, 315] width 137 height 17
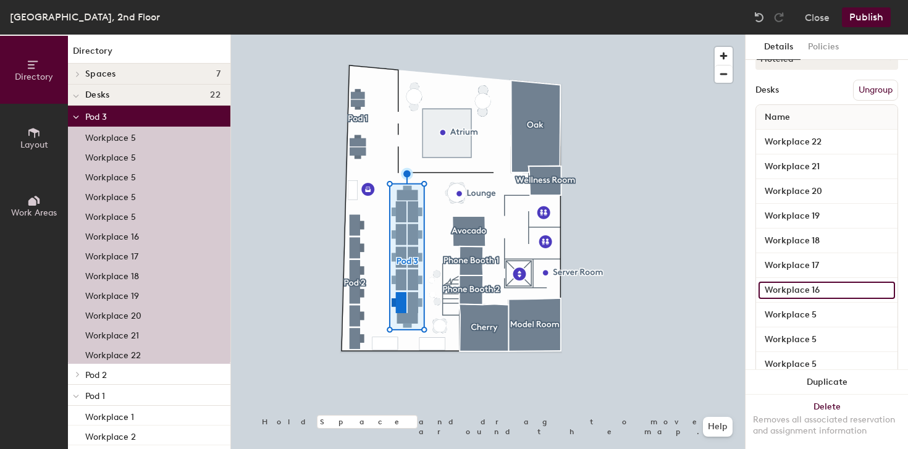
click at [827, 295] on input "Workplace 16" at bounding box center [827, 290] width 137 height 17
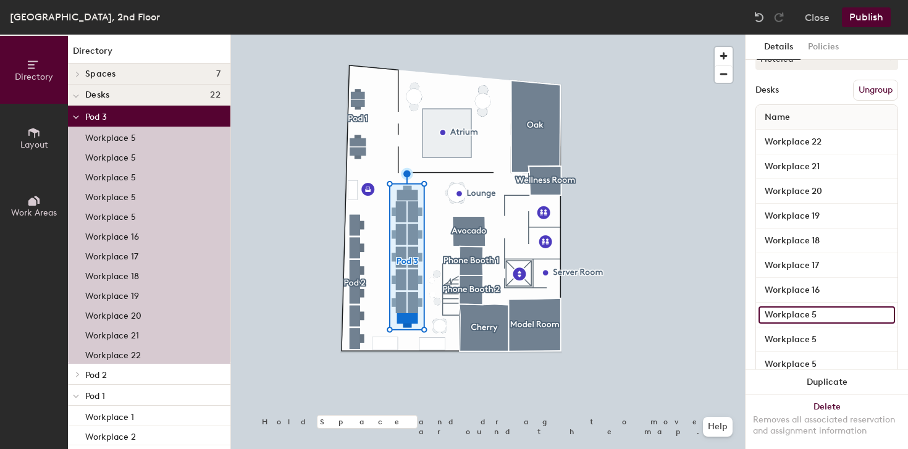
click at [828, 307] on input "Workplace 5" at bounding box center [827, 315] width 137 height 17
click at [828, 311] on input "Workplace 5" at bounding box center [827, 315] width 137 height 17
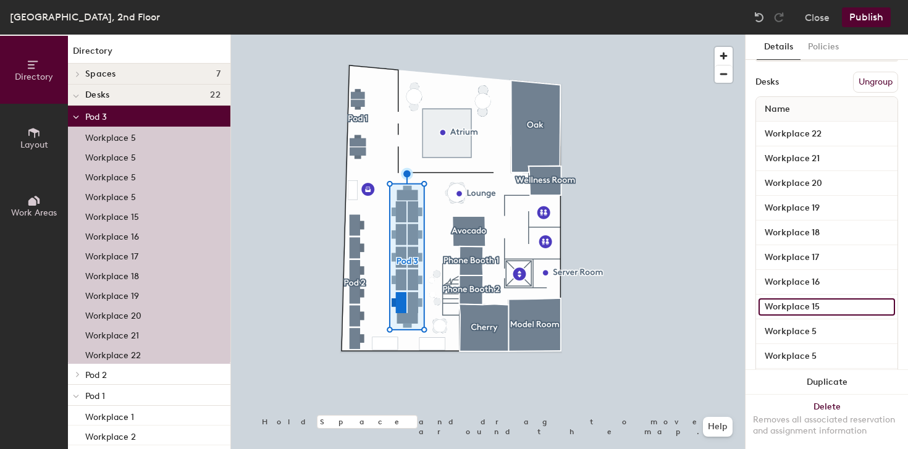
scroll to position [143, 0]
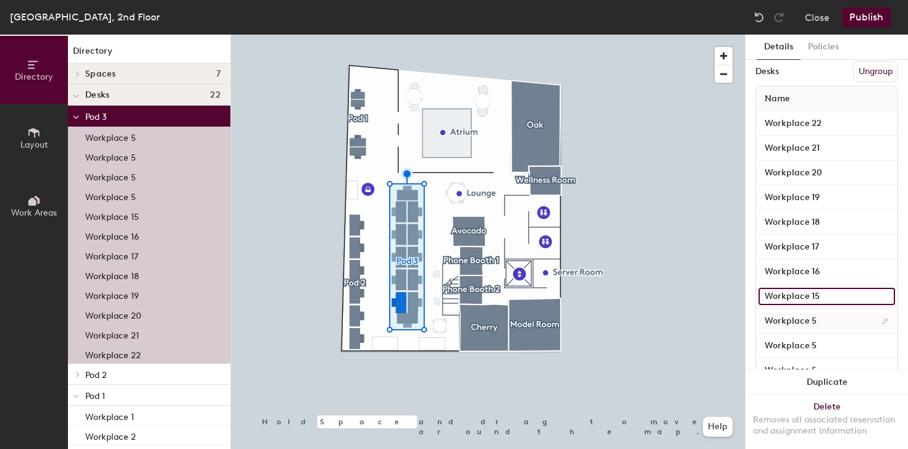
type input "Workplace 15"
click at [818, 323] on input "Workplace 5" at bounding box center [827, 321] width 137 height 17
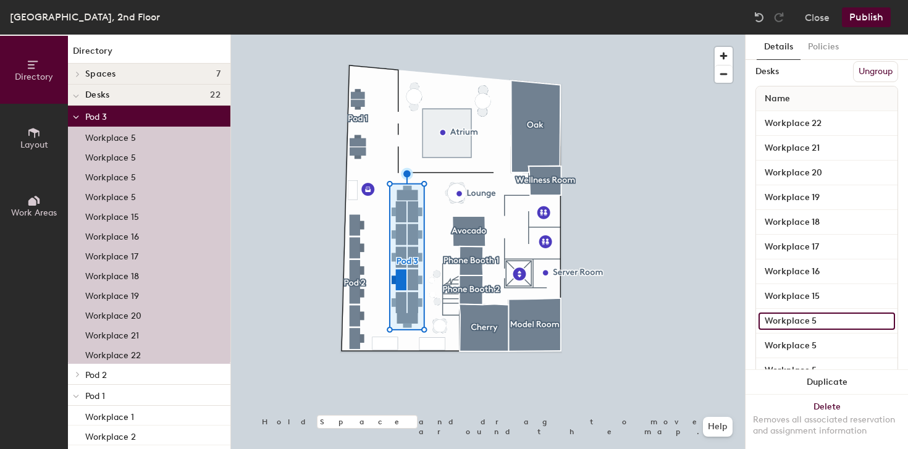
click at [836, 324] on input "Workplace 5" at bounding box center [827, 321] width 137 height 17
type input "Workplace 14"
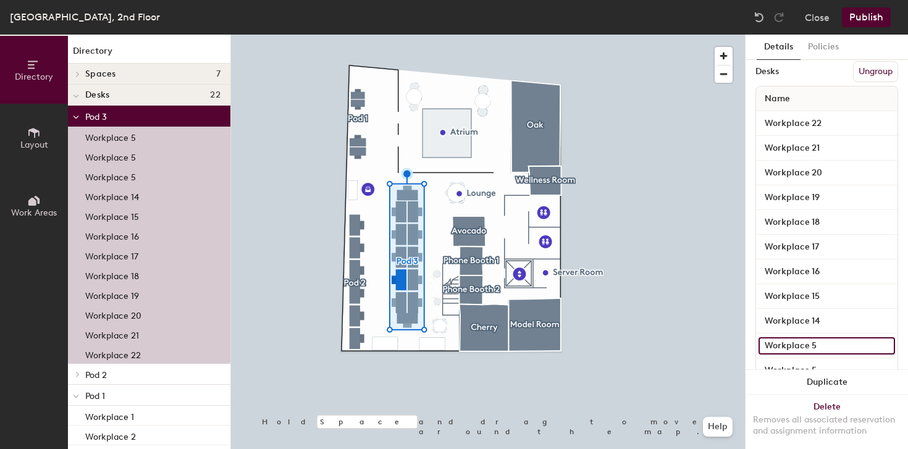
click at [835, 350] on input "Workplace 5" at bounding box center [827, 345] width 137 height 17
click at [837, 346] on input "Workplace 5" at bounding box center [827, 345] width 137 height 17
click at [838, 344] on input "Workplace 13" at bounding box center [827, 345] width 137 height 17
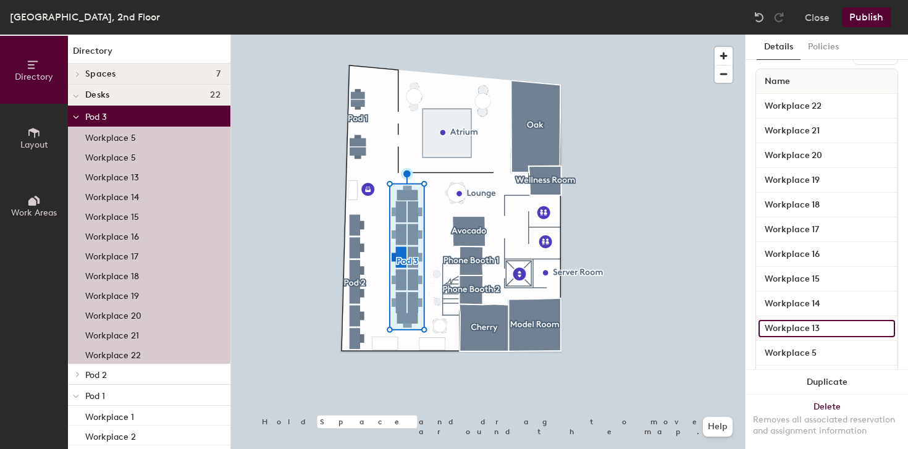
scroll to position [210, 0]
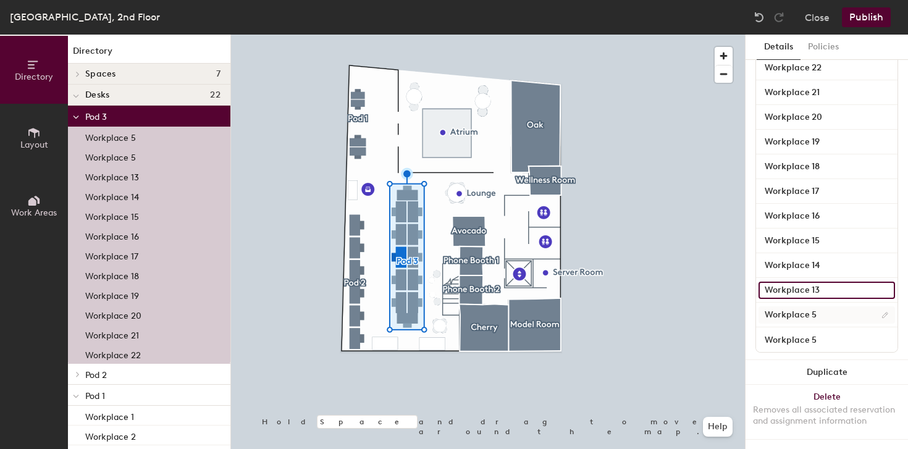
type input "Workplace 13"
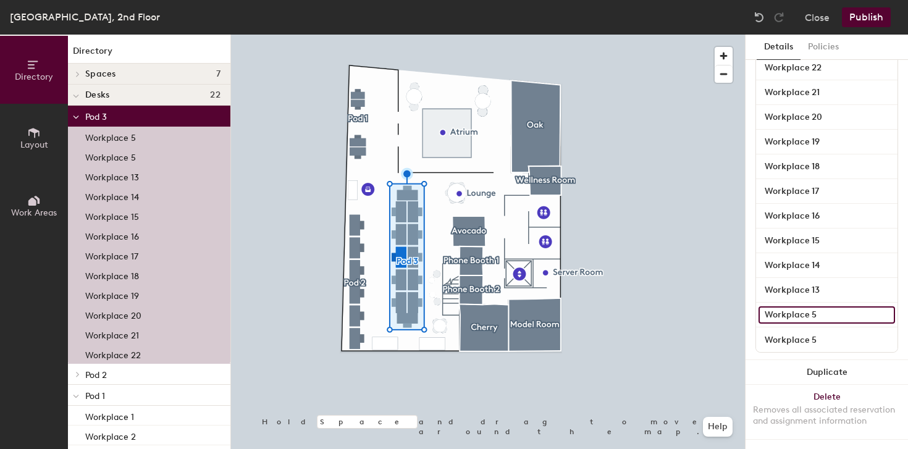
click at [836, 307] on input "Workplace 5" at bounding box center [827, 315] width 137 height 17
click at [824, 307] on input "Workplace 5" at bounding box center [827, 315] width 137 height 17
type input "Workplace 12"
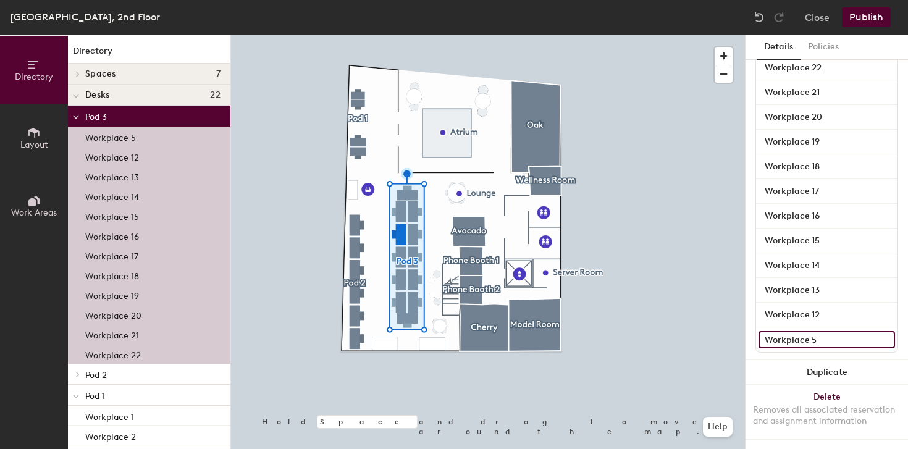
click at [836, 334] on input "Workplace 5" at bounding box center [827, 339] width 137 height 17
click at [837, 334] on input "Workplace 5" at bounding box center [827, 339] width 137 height 17
type input "Workplace 11"
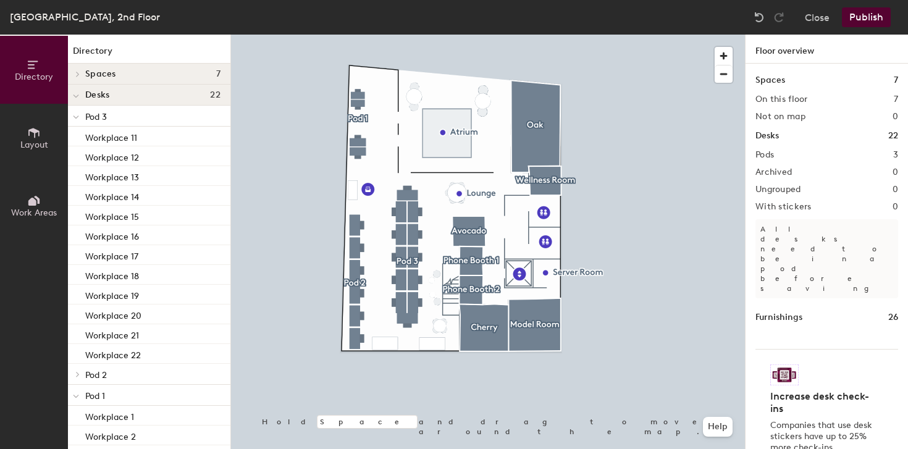
click at [877, 23] on button "Publish" at bounding box center [866, 17] width 49 height 20
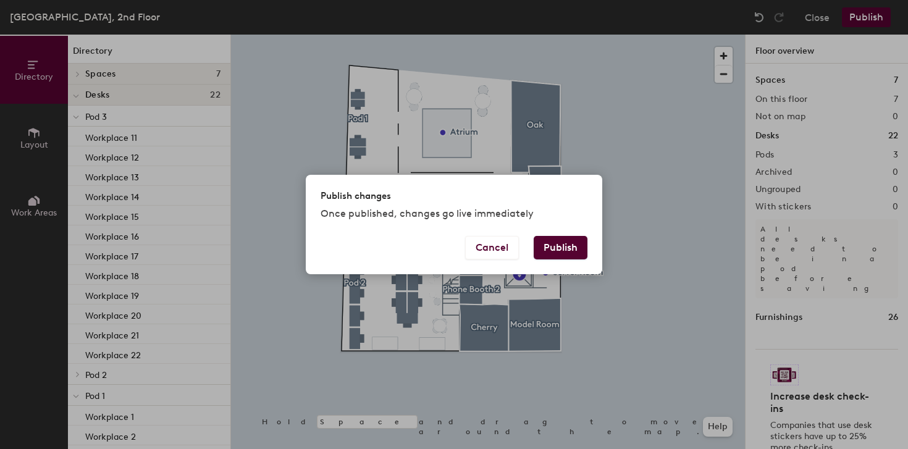
click at [567, 246] on button "Publish" at bounding box center [561, 247] width 54 height 23
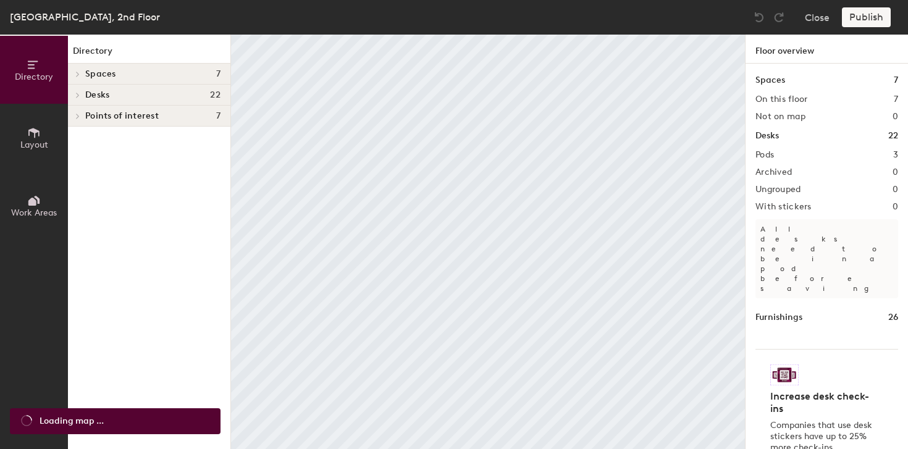
click at [151, 93] on h4 "Desks 22" at bounding box center [152, 95] width 135 height 10
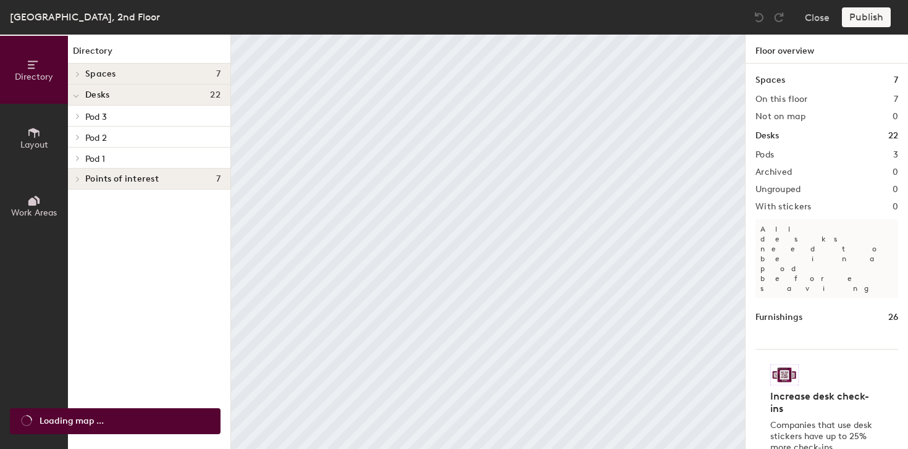
click at [103, 117] on span "Pod 3" at bounding box center [96, 117] width 22 height 11
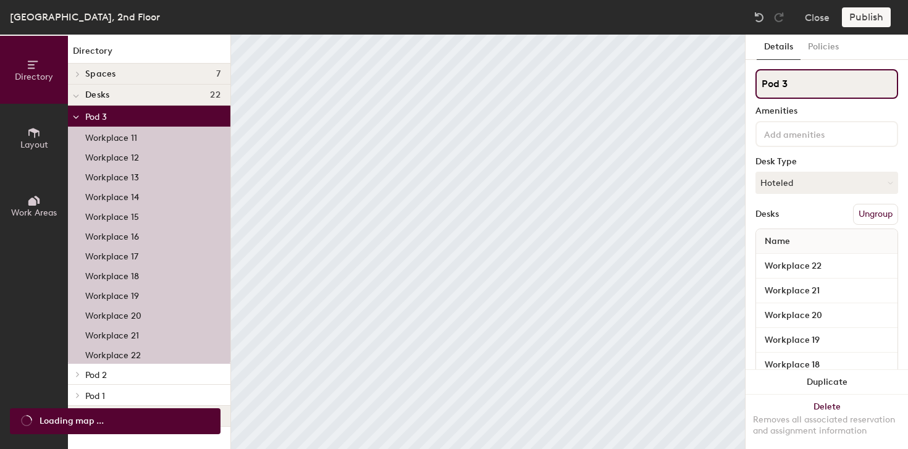
click at [825, 78] on input "Pod 3" at bounding box center [827, 84] width 143 height 30
type input "P"
type input "1"
type input "Workplaces 11-22"
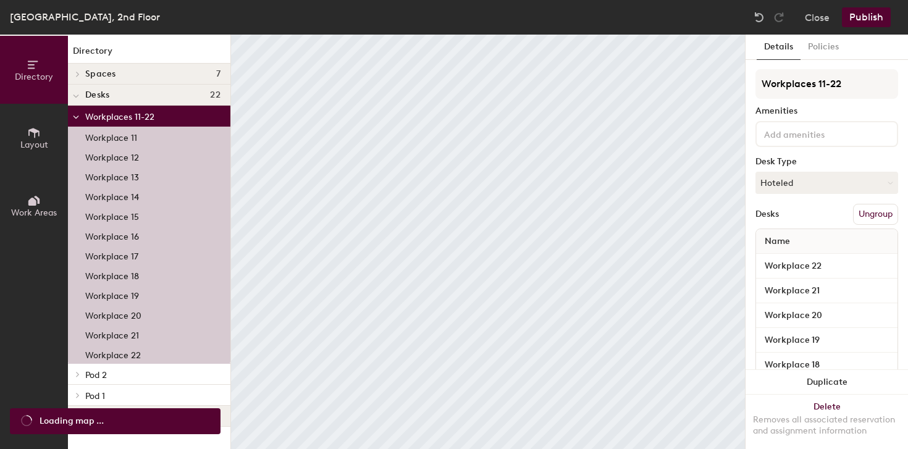
click at [130, 380] on p "Pod 2" at bounding box center [152, 374] width 135 height 16
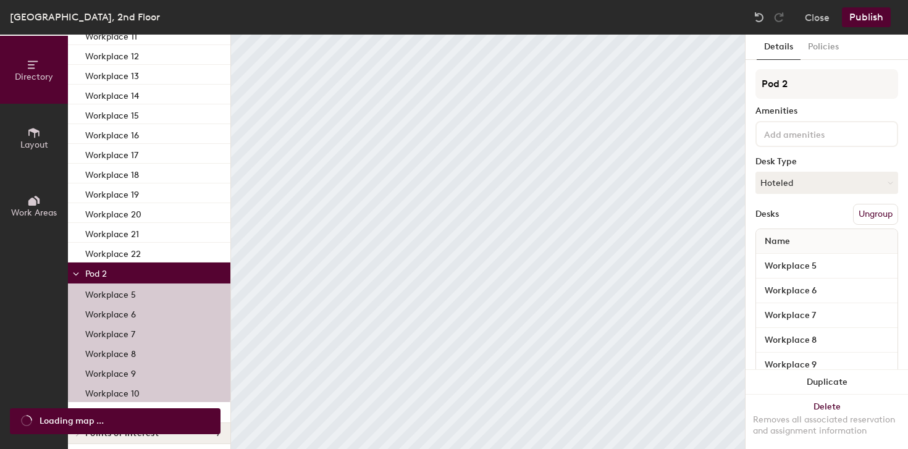
scroll to position [106, 0]
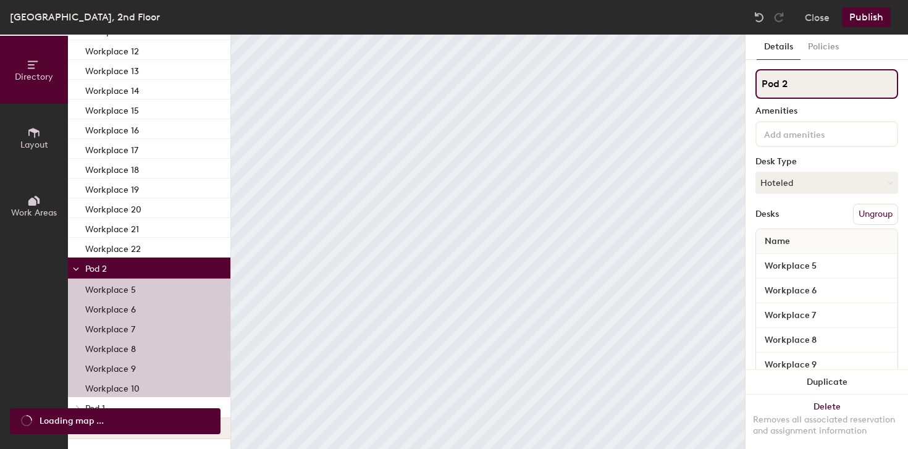
click at [820, 86] on input "Pod 2" at bounding box center [827, 84] width 143 height 30
click at [821, 86] on input "Pod 2" at bounding box center [827, 84] width 143 height 30
click at [811, 90] on input "Pod 2" at bounding box center [827, 84] width 143 height 30
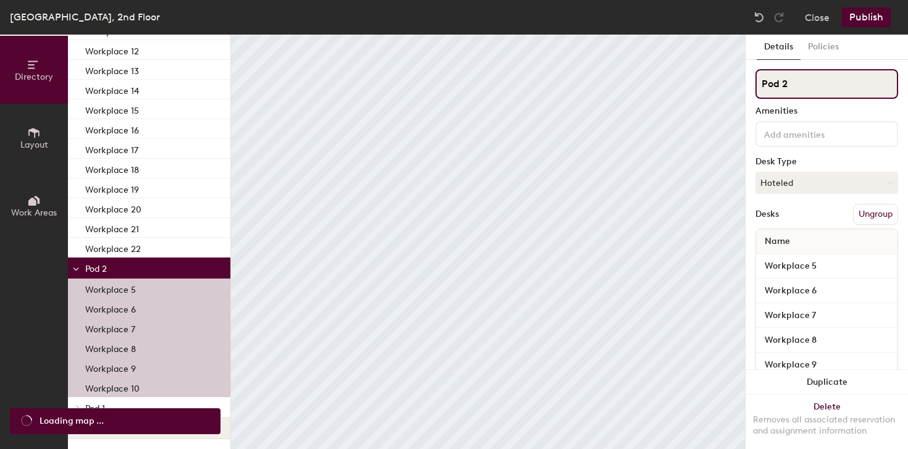
click at [811, 90] on input "Pod 2" at bounding box center [827, 84] width 143 height 30
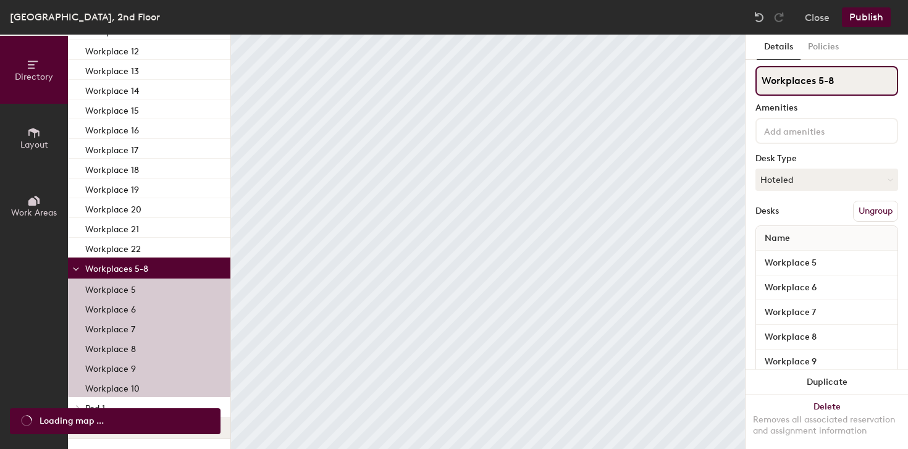
scroll to position [0, 0]
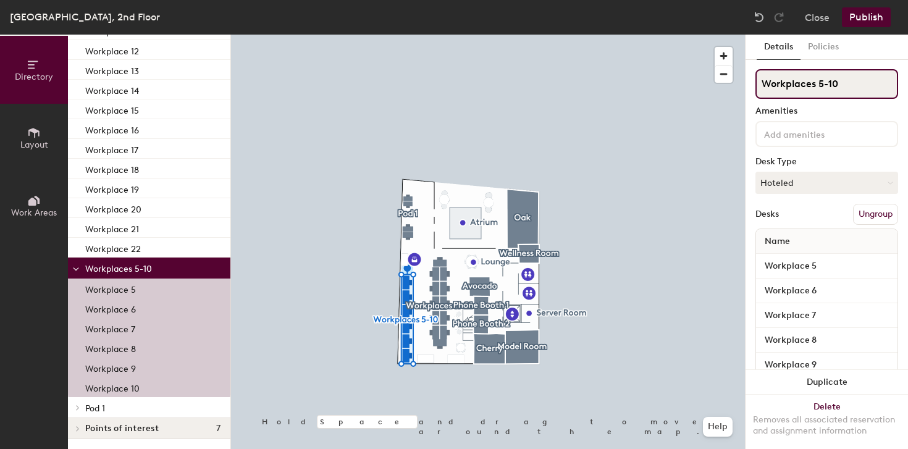
type input "Workplaces 5-10"
click at [109, 408] on p "Pod 1" at bounding box center [152, 408] width 135 height 16
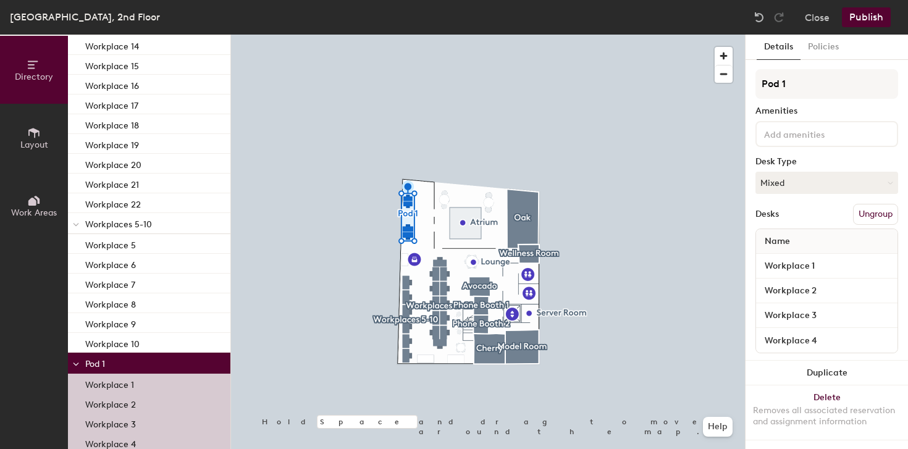
scroll to position [185, 0]
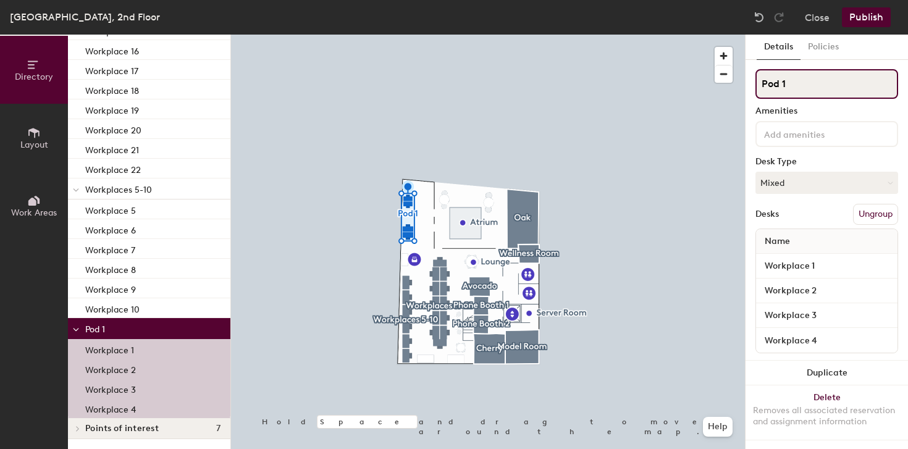
click at [835, 90] on input "Pod 1" at bounding box center [827, 84] width 143 height 30
click at [852, 92] on input "Pod 1" at bounding box center [827, 84] width 143 height 30
click at [801, 91] on input "Pod 1" at bounding box center [827, 84] width 143 height 30
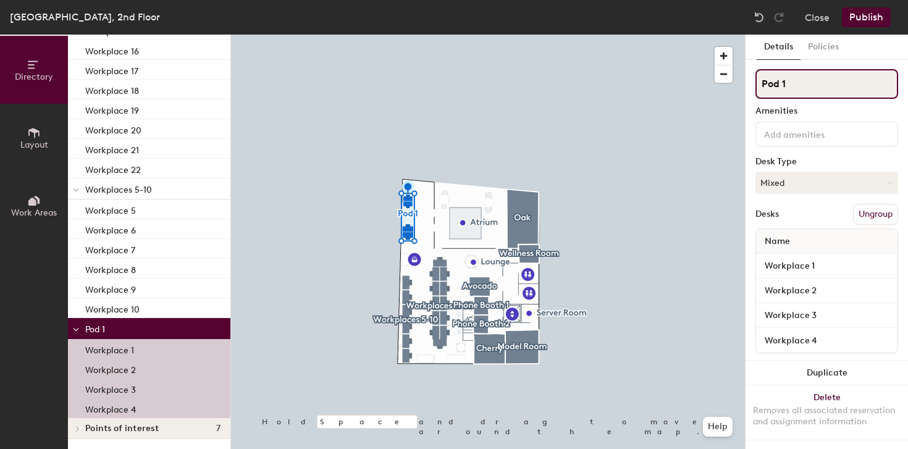
click at [801, 91] on input "Pod 1" at bounding box center [827, 84] width 143 height 30
type input "Workplace 1 - 4"
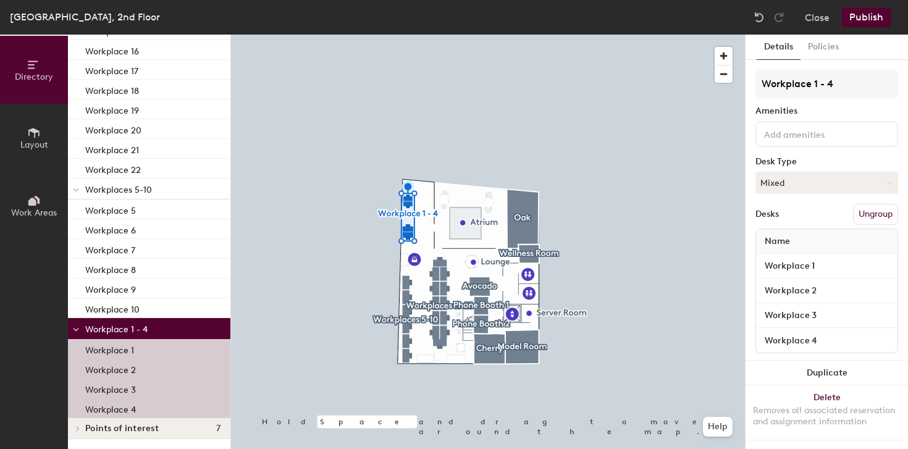
click at [632, 35] on div at bounding box center [488, 35] width 514 height 0
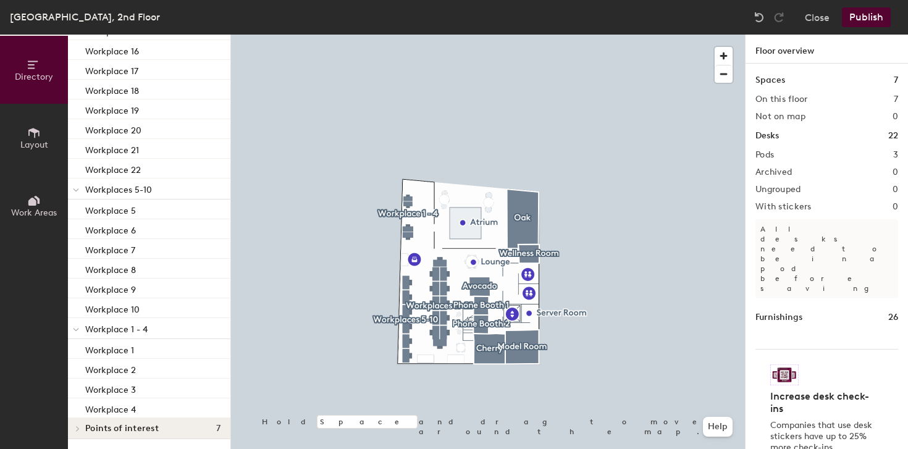
click at [34, 132] on icon at bounding box center [33, 133] width 11 height 10
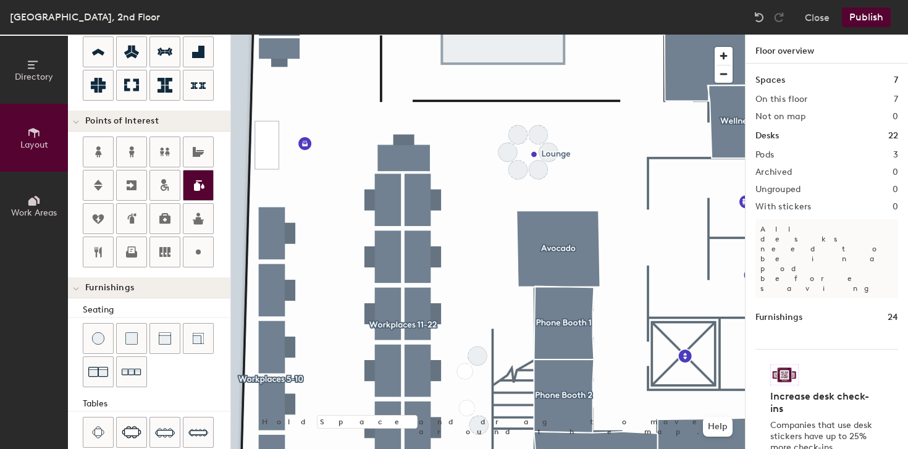
click at [533, 35] on div at bounding box center [488, 35] width 514 height 0
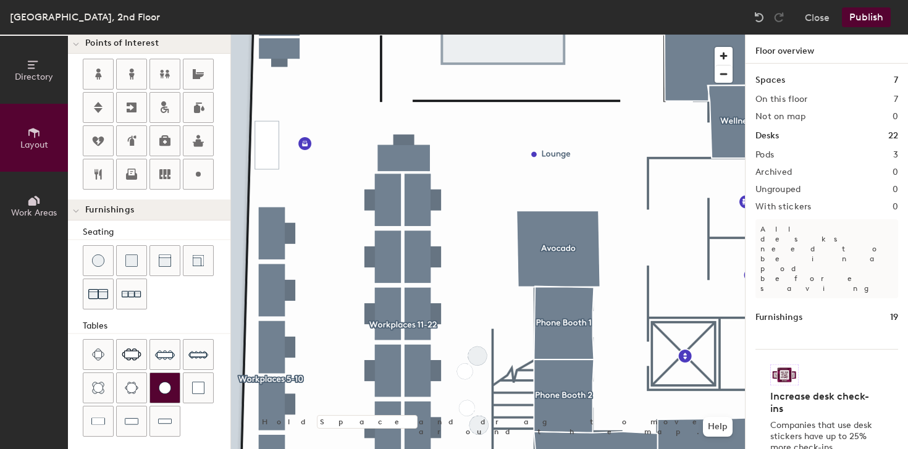
scroll to position [306, 0]
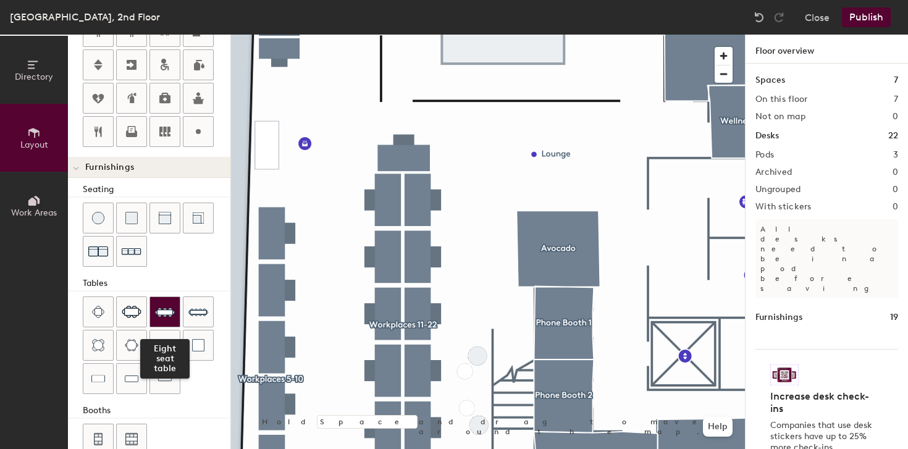
click at [163, 305] on img at bounding box center [165, 312] width 20 height 20
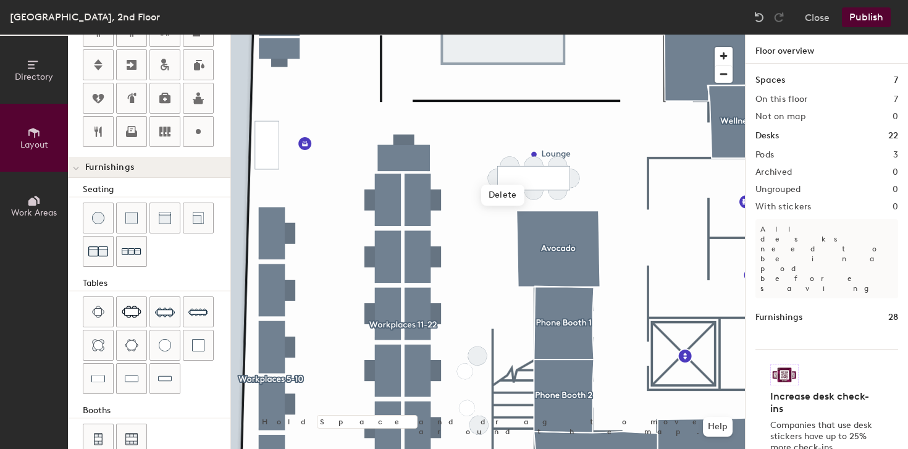
click at [566, 35] on div at bounding box center [488, 35] width 514 height 0
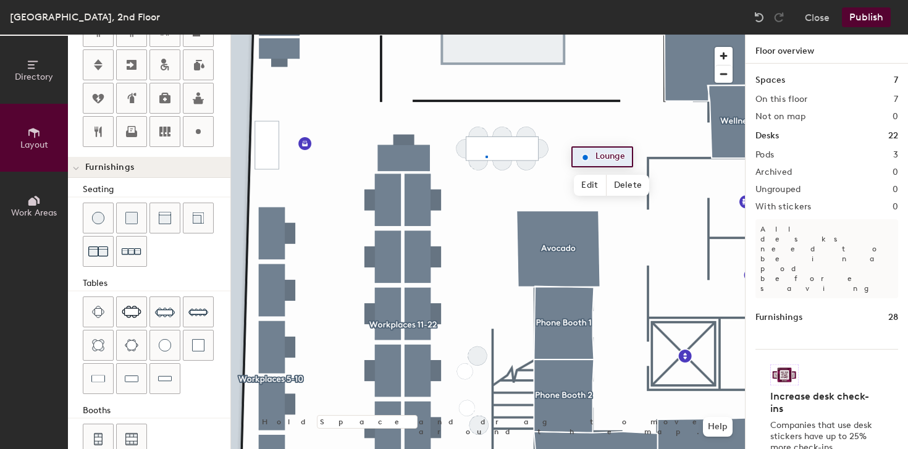
click at [486, 35] on div at bounding box center [488, 35] width 514 height 0
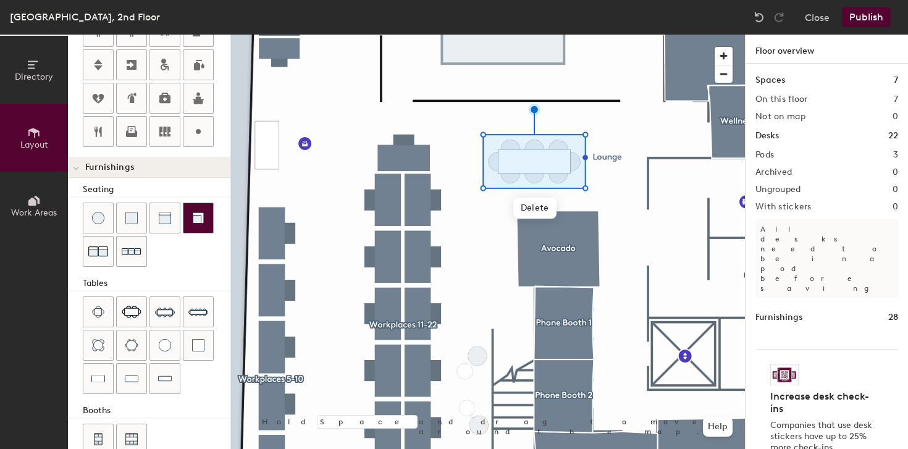
click at [613, 35] on div at bounding box center [488, 35] width 514 height 0
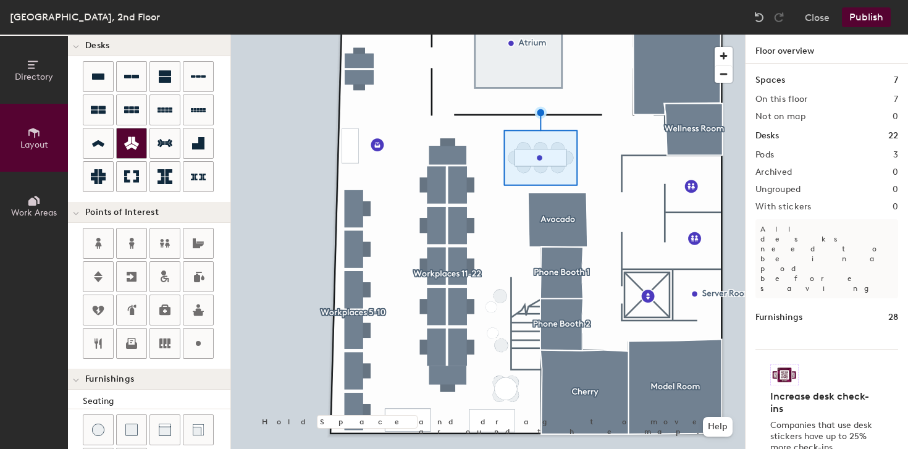
scroll to position [54, 0]
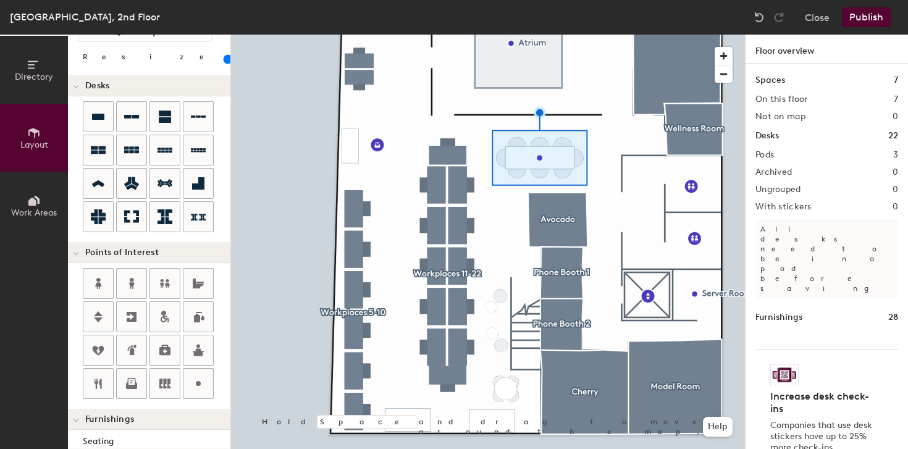
click at [224, 55] on input "range" at bounding box center [224, 59] width 0 height 10
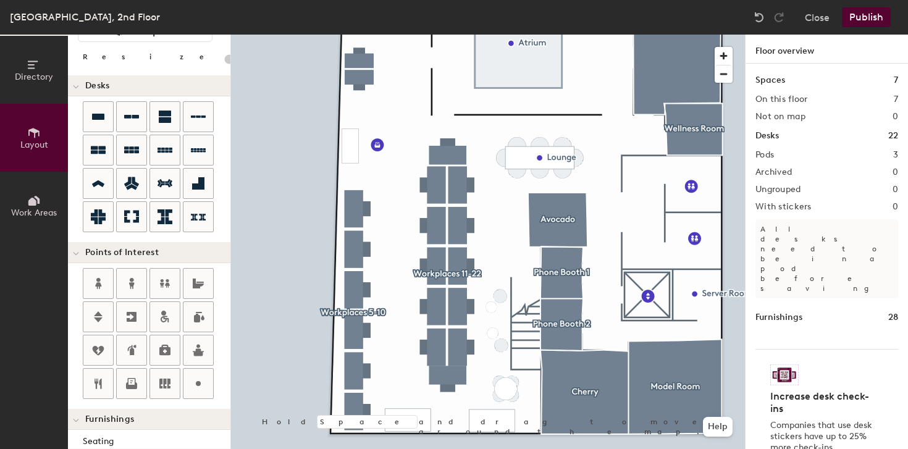
click at [871, 20] on button "Publish" at bounding box center [866, 17] width 49 height 20
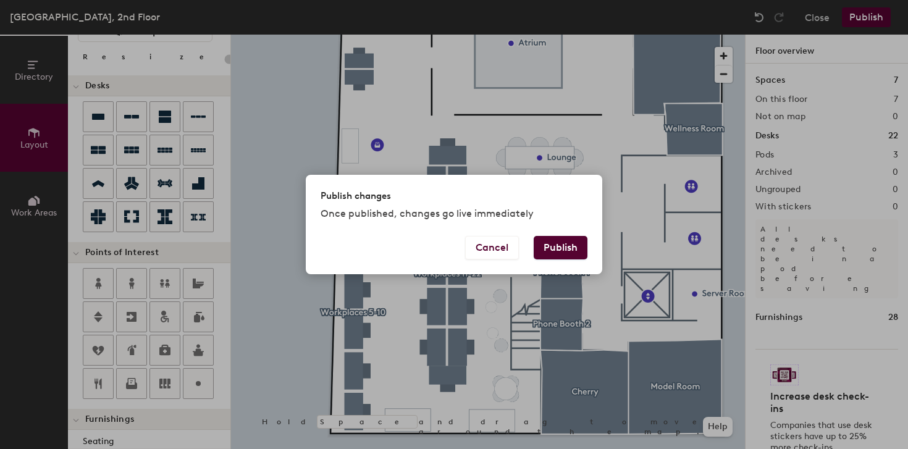
click at [547, 251] on button "Publish" at bounding box center [561, 247] width 54 height 23
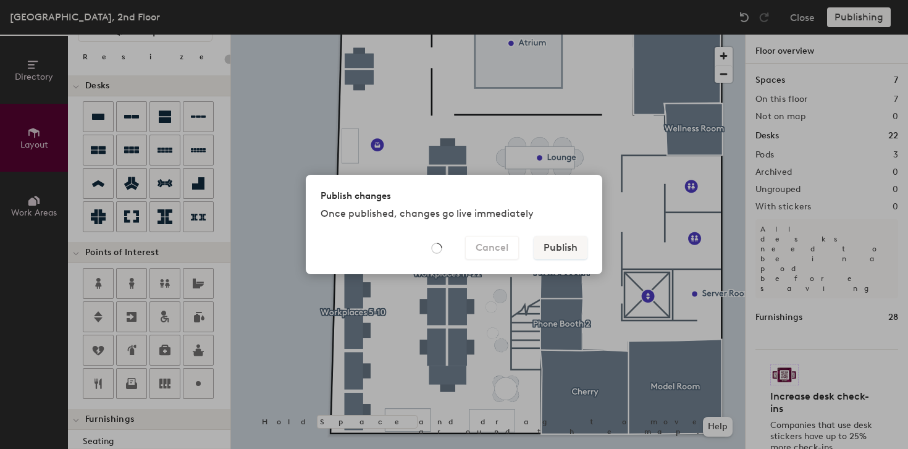
type input "20"
